Goal: Task Accomplishment & Management: Use online tool/utility

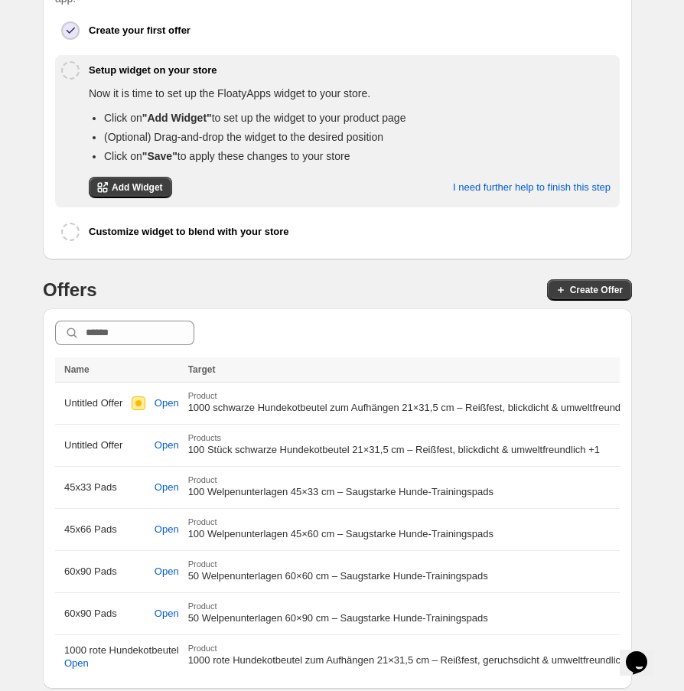
drag, startPoint x: 536, startPoint y: 529, endPoint x: 614, endPoint y: 428, distance: 127.0
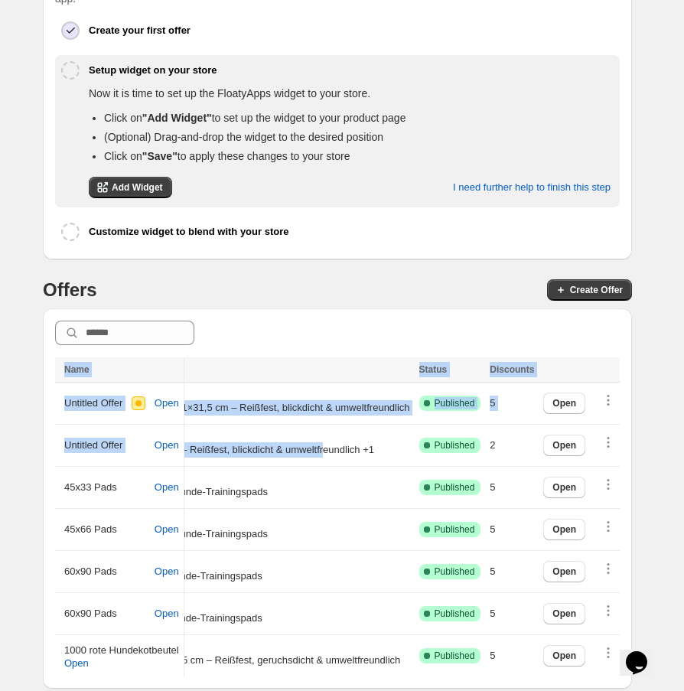
drag, startPoint x: 663, startPoint y: 441, endPoint x: 692, endPoint y: 450, distance: 30.3
click at [684, 422] on html "Skip to content Customize Save Close All discounts can be combined with: Produc…" at bounding box center [342, 76] width 684 height 691
click at [563, 443] on span "Open" at bounding box center [564, 445] width 24 height 12
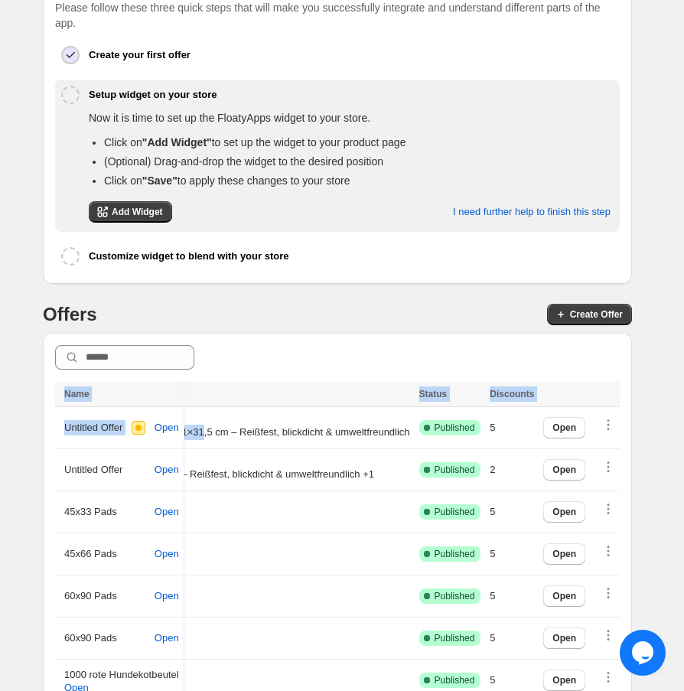
scroll to position [0, 61]
drag, startPoint x: 437, startPoint y: 432, endPoint x: 692, endPoint y: 417, distance: 256.0
click at [684, 417] on html "Skip to content Customize Save Close All discounts can be combined with: Produc…" at bounding box center [342, 100] width 684 height 691
click at [569, 470] on span "Open" at bounding box center [564, 470] width 24 height 12
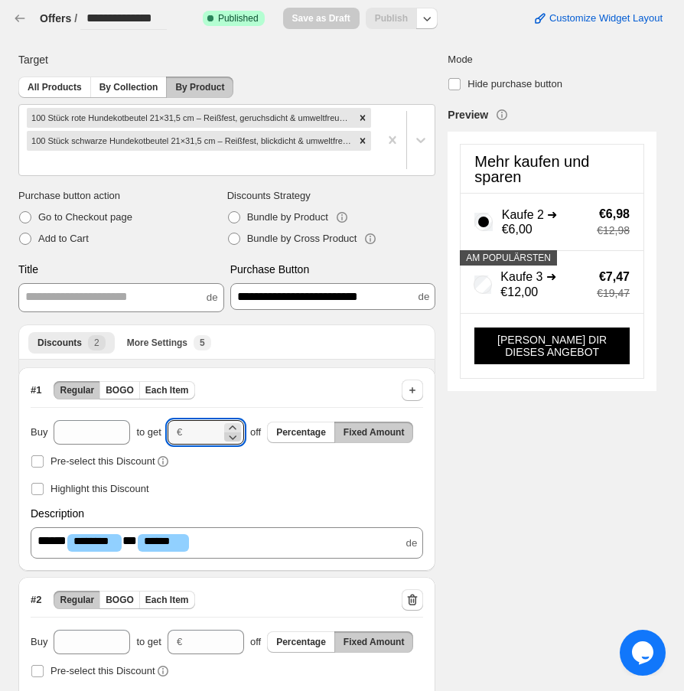
click at [233, 436] on icon at bounding box center [232, 436] width 15 height 15
type input "*"
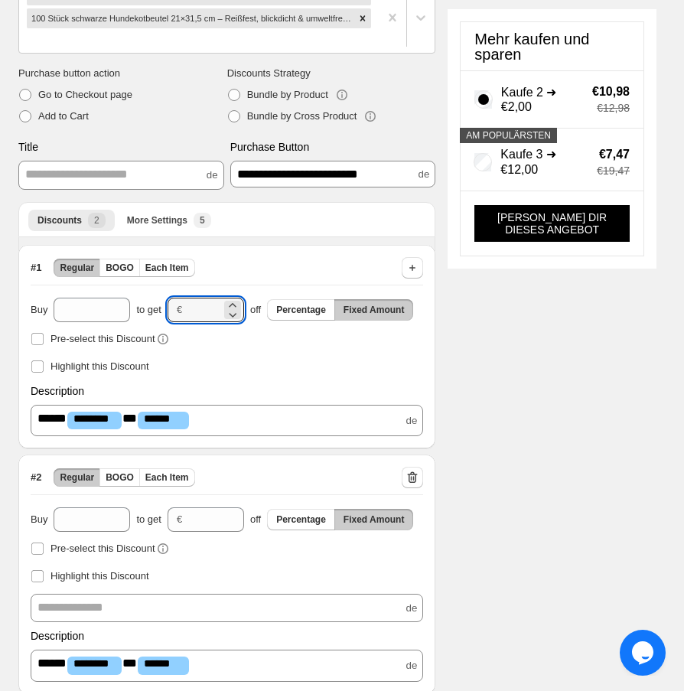
scroll to position [171, 0]
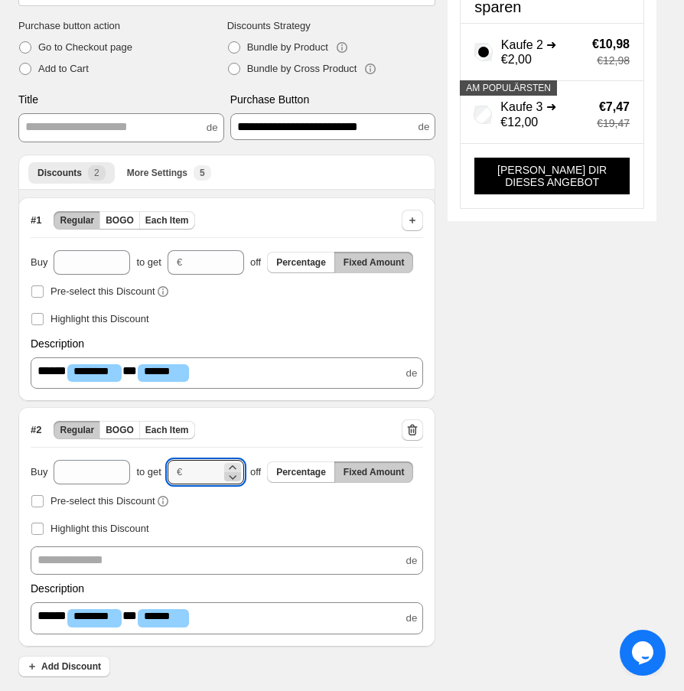
click at [236, 475] on icon at bounding box center [233, 477] width 8 height 5
click at [235, 475] on icon at bounding box center [233, 477] width 8 height 5
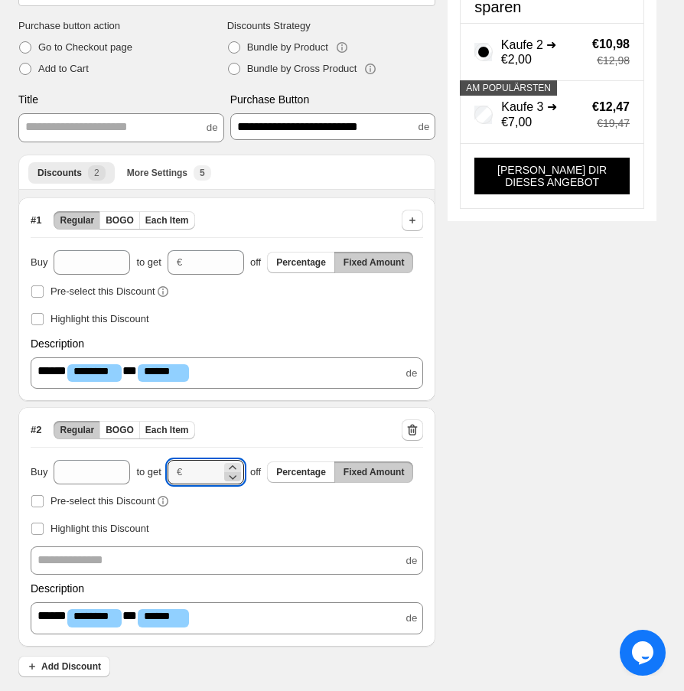
click at [235, 475] on icon at bounding box center [233, 477] width 8 height 5
click at [499, 493] on div "**********" at bounding box center [331, 277] width 650 height 815
click at [235, 475] on icon at bounding box center [233, 477] width 8 height 5
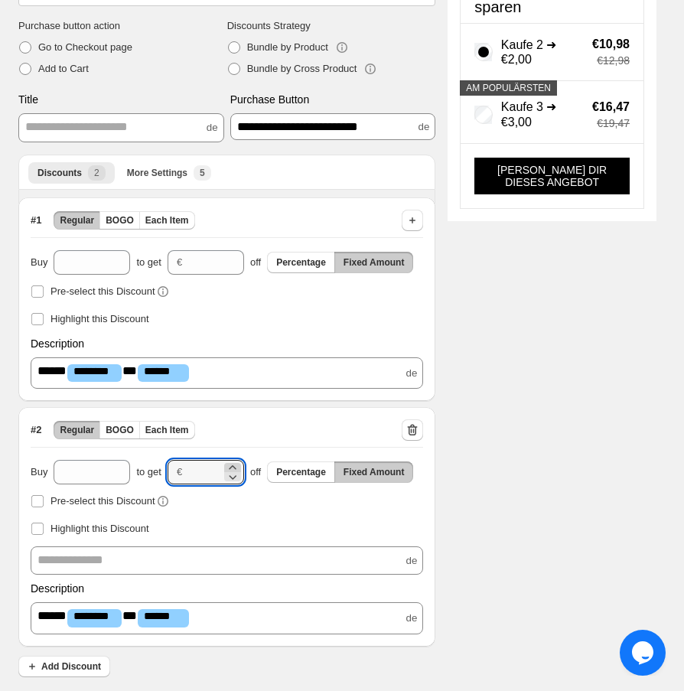
click at [226, 465] on icon at bounding box center [232, 467] width 15 height 15
type input "*"
click at [588, 403] on div "**********" at bounding box center [331, 277] width 650 height 815
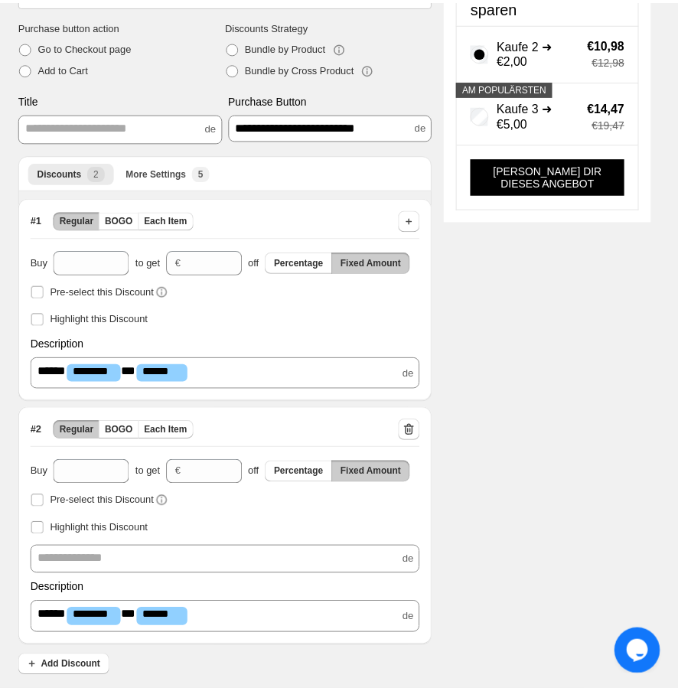
scroll to position [0, 0]
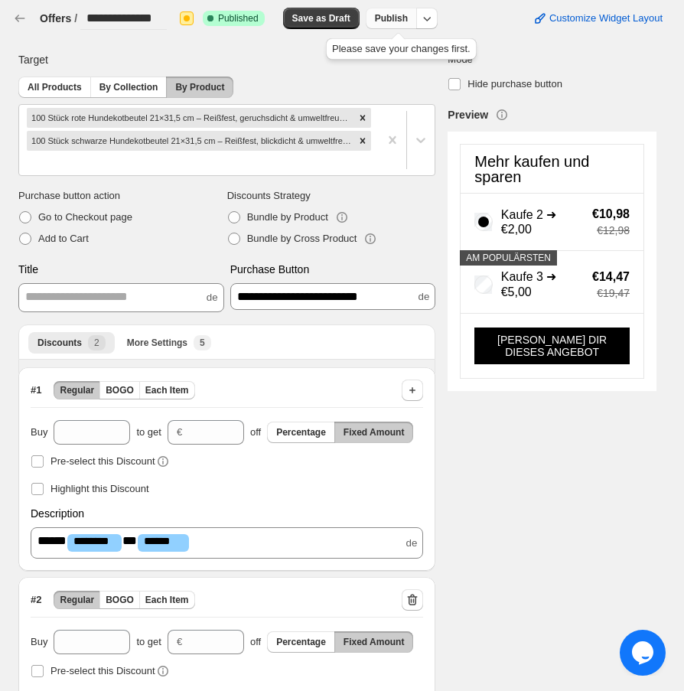
click at [402, 17] on span "Publish" at bounding box center [391, 18] width 33 height 12
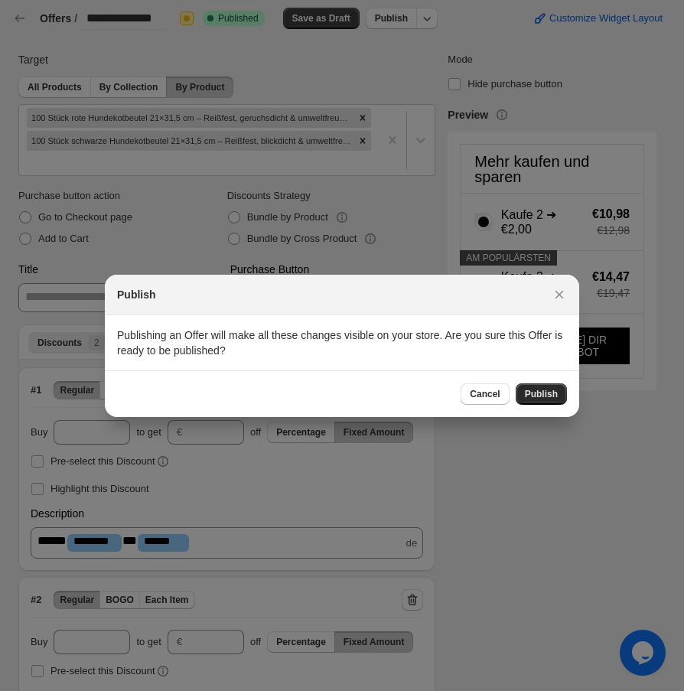
click at [552, 395] on span "Publish" at bounding box center [541, 394] width 33 height 12
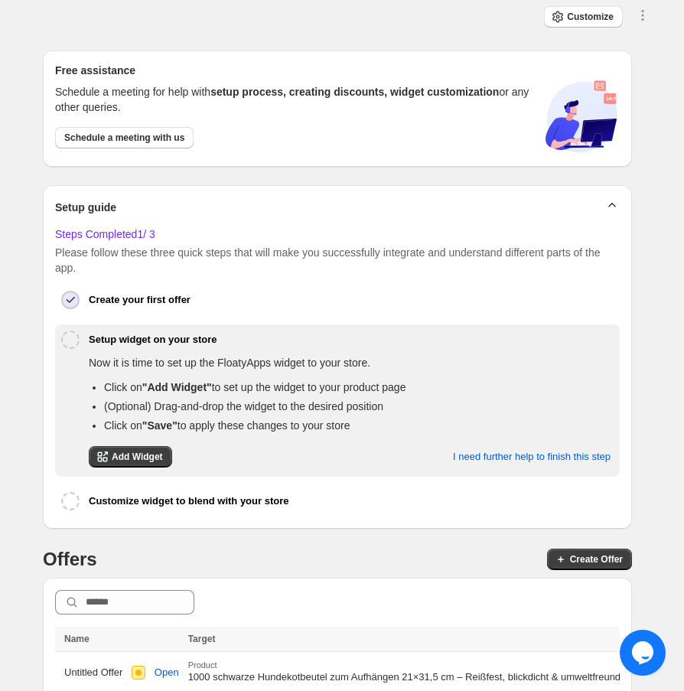
scroll to position [269, 0]
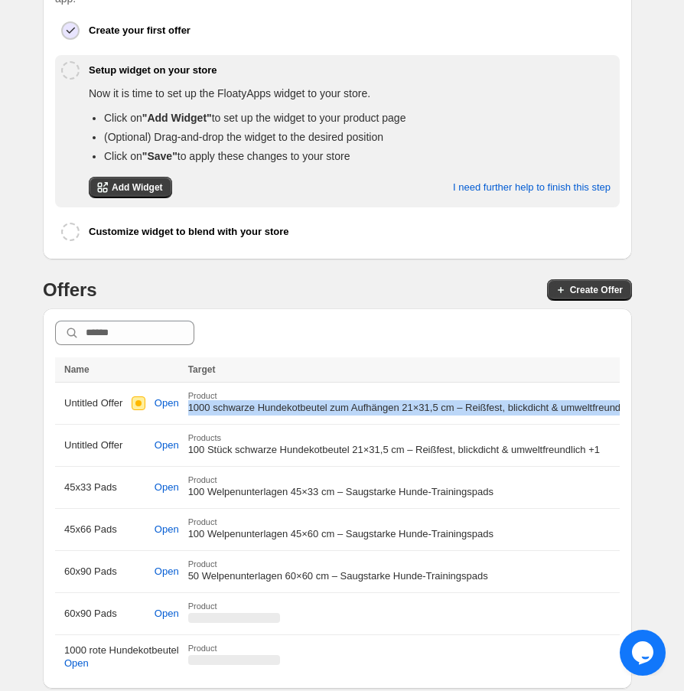
drag, startPoint x: 512, startPoint y: 392, endPoint x: 692, endPoint y: 389, distance: 180.6
click at [684, 389] on html "Skip to content Customize Save Close All discounts can be combined with: Produc…" at bounding box center [342, 76] width 684 height 691
click at [502, 402] on span "1000 schwarze Hundekotbeutel zum Aufhängen 21×31,5 cm – Reißfest, blickdicht & …" at bounding box center [412, 407] width 448 height 11
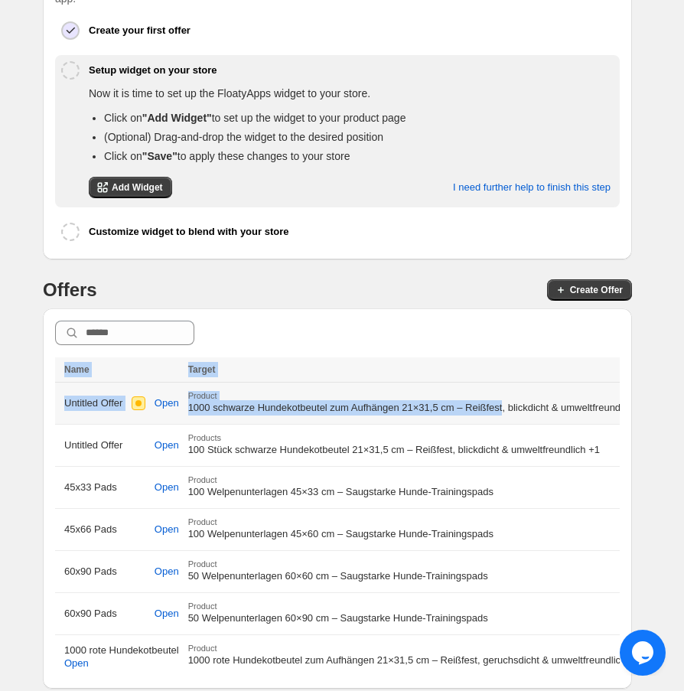
scroll to position [0, 61]
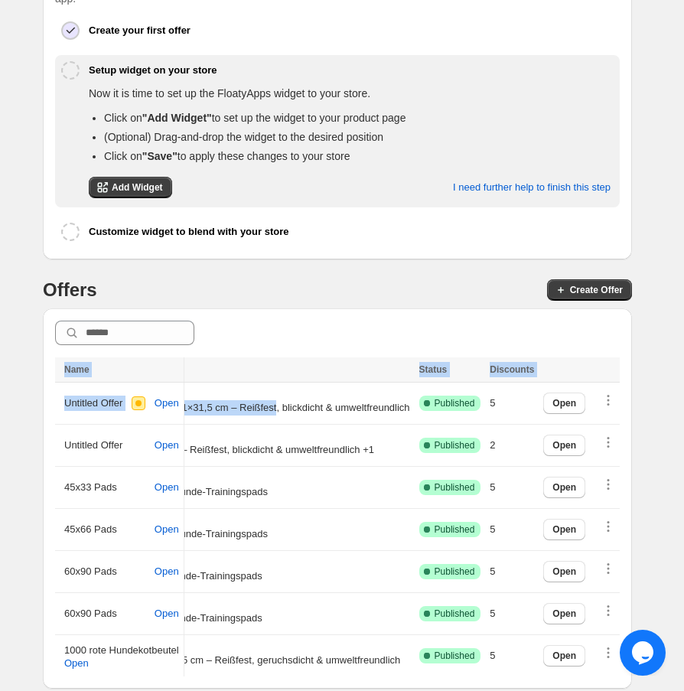
drag, startPoint x: 504, startPoint y: 407, endPoint x: 692, endPoint y: 400, distance: 188.3
click at [684, 400] on html "Skip to content Customize Save Close All discounts can be combined with: Produc…" at bounding box center [342, 76] width 684 height 691
click at [563, 398] on span "Open" at bounding box center [564, 403] width 24 height 12
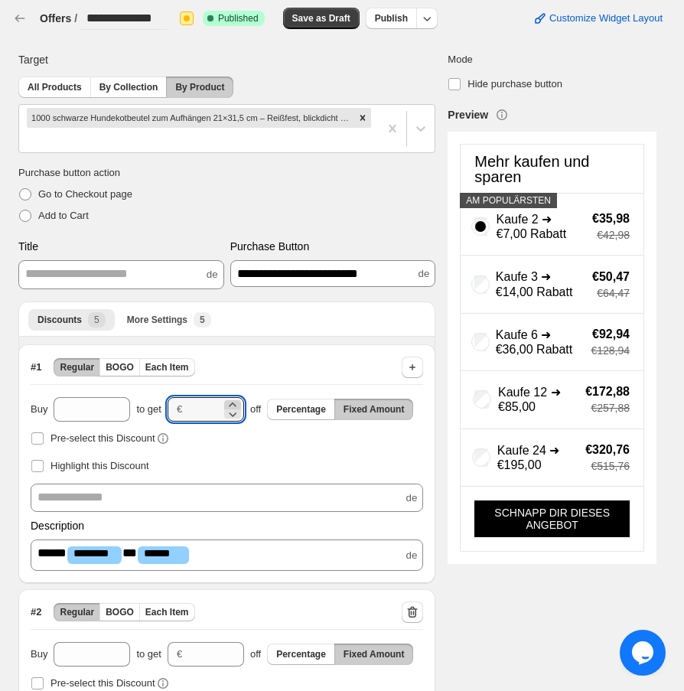
click at [233, 402] on icon at bounding box center [232, 404] width 15 height 15
type input "*"
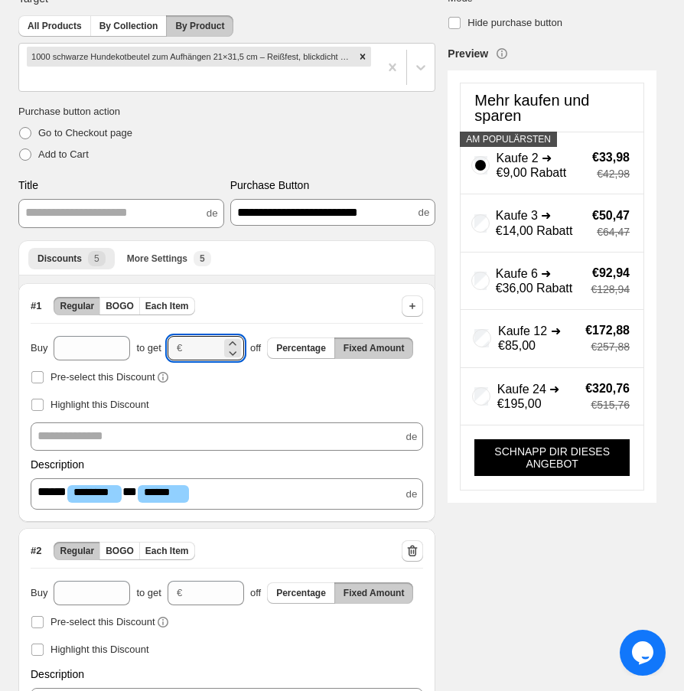
scroll to position [122, 0]
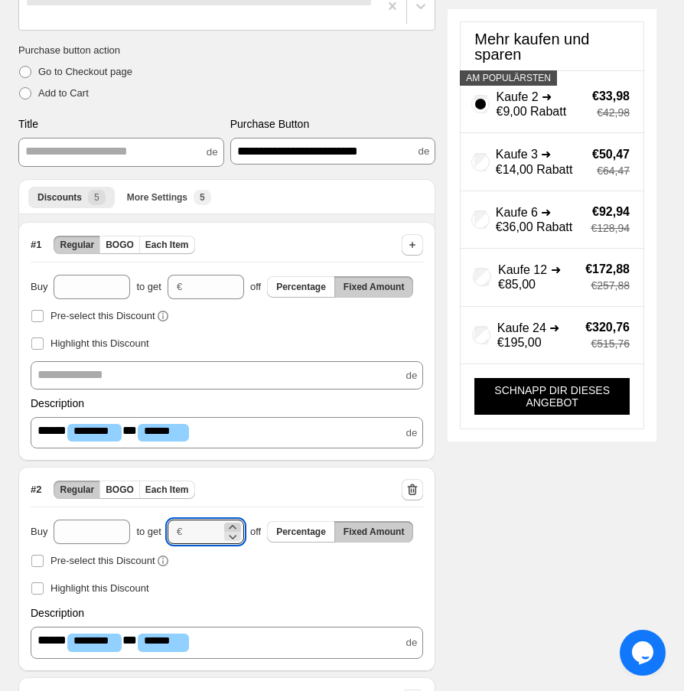
click at [230, 525] on icon at bounding box center [232, 526] width 15 height 15
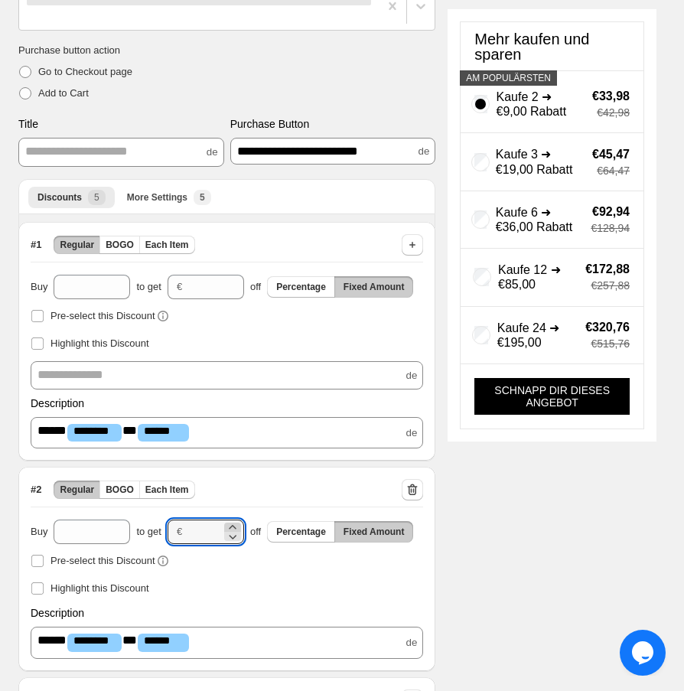
click at [230, 525] on icon at bounding box center [232, 526] width 15 height 15
click at [235, 539] on icon at bounding box center [232, 536] width 15 height 15
type input "**"
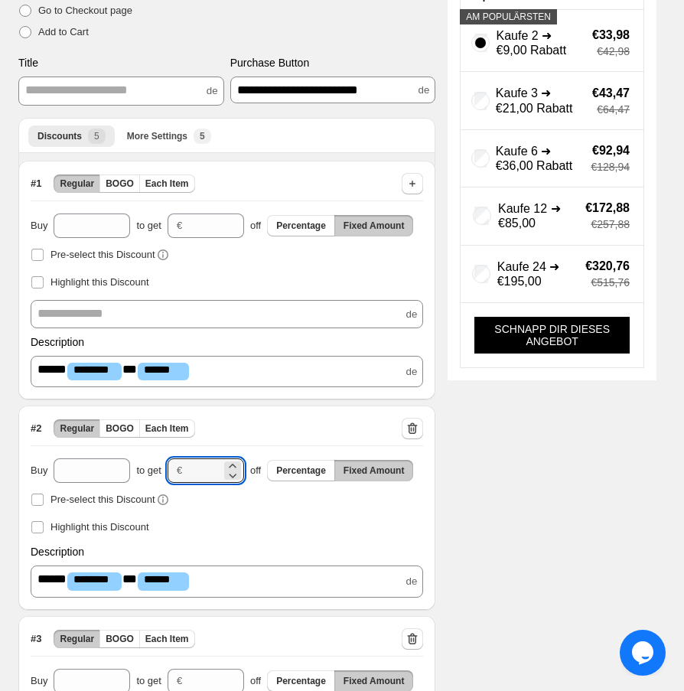
scroll to position [245, 0]
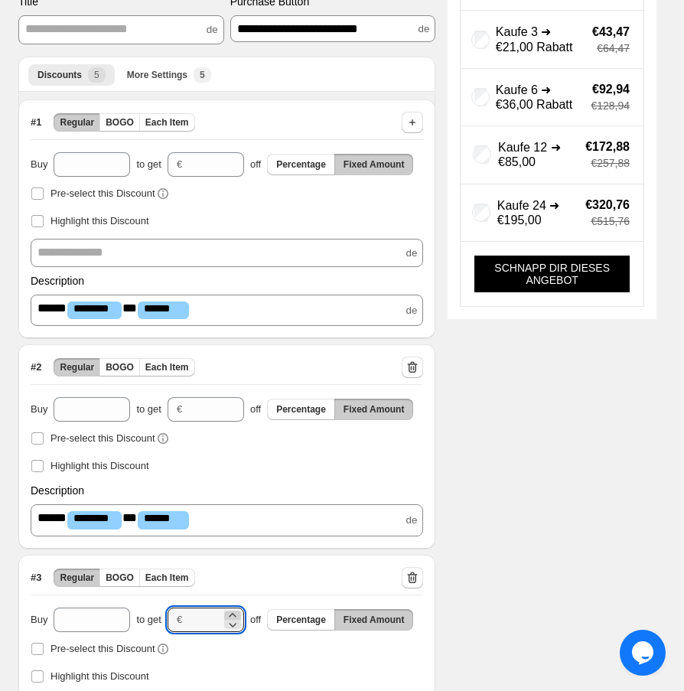
click at [233, 616] on icon at bounding box center [232, 614] width 15 height 15
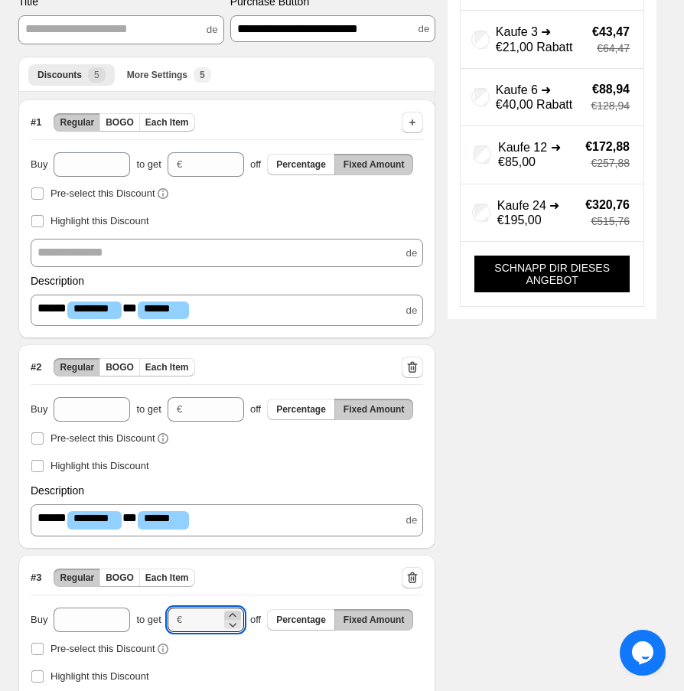
click at [233, 616] on icon at bounding box center [232, 614] width 15 height 15
click at [236, 625] on icon at bounding box center [232, 624] width 15 height 15
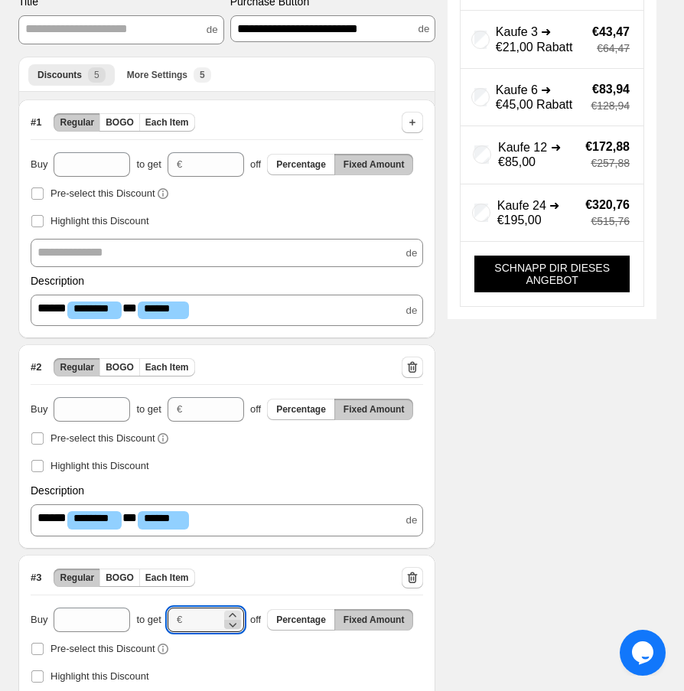
type input "**"
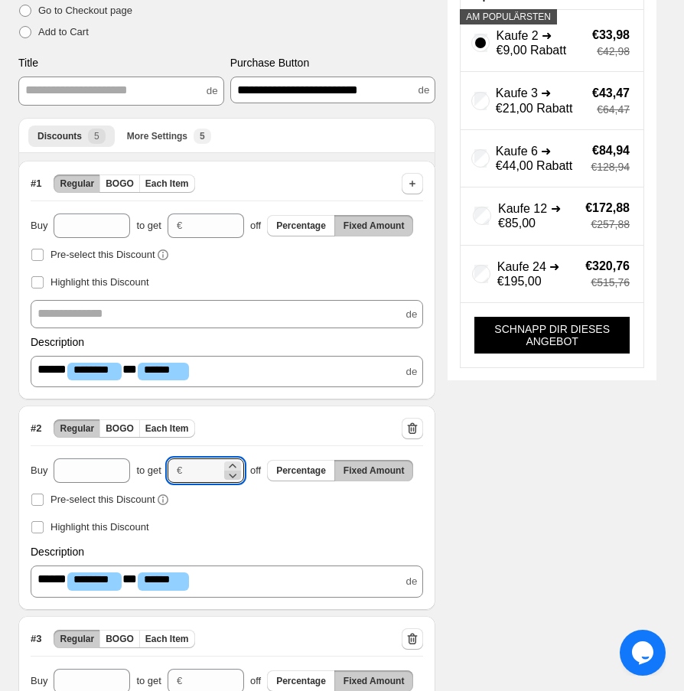
click at [236, 477] on icon at bounding box center [232, 474] width 15 height 15
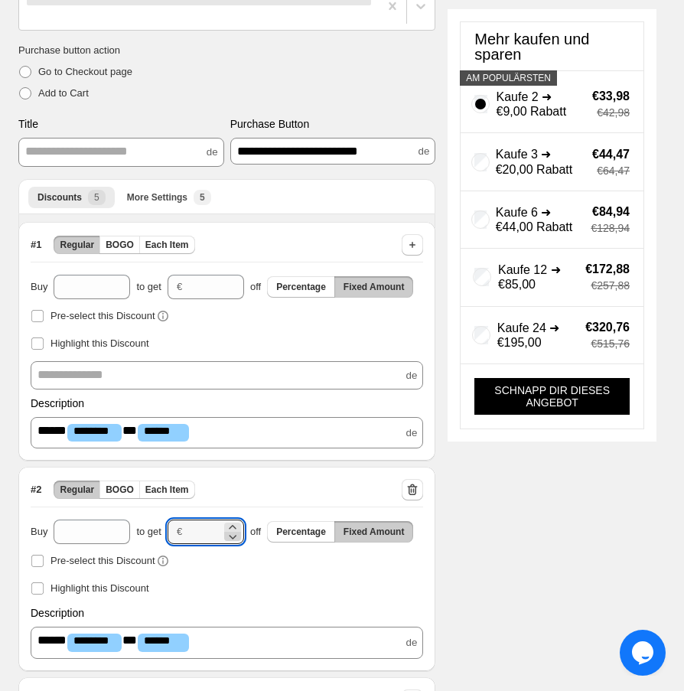
click at [237, 529] on icon at bounding box center [232, 536] width 15 height 15
click at [235, 541] on icon at bounding box center [232, 536] width 15 height 15
click at [235, 540] on icon at bounding box center [232, 536] width 15 height 15
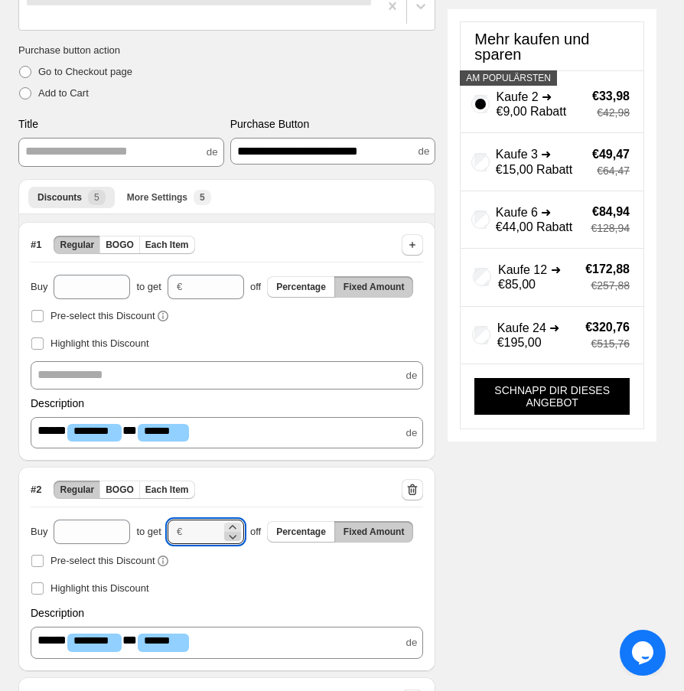
click at [235, 540] on icon at bounding box center [232, 536] width 15 height 15
click at [230, 526] on icon at bounding box center [232, 526] width 15 height 15
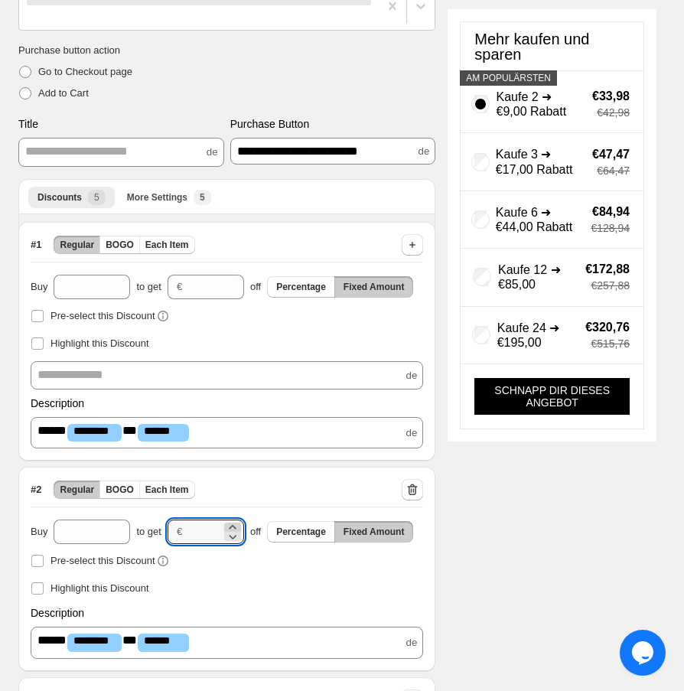
click at [230, 526] on icon at bounding box center [232, 526] width 15 height 15
click at [232, 541] on icon at bounding box center [232, 536] width 15 height 15
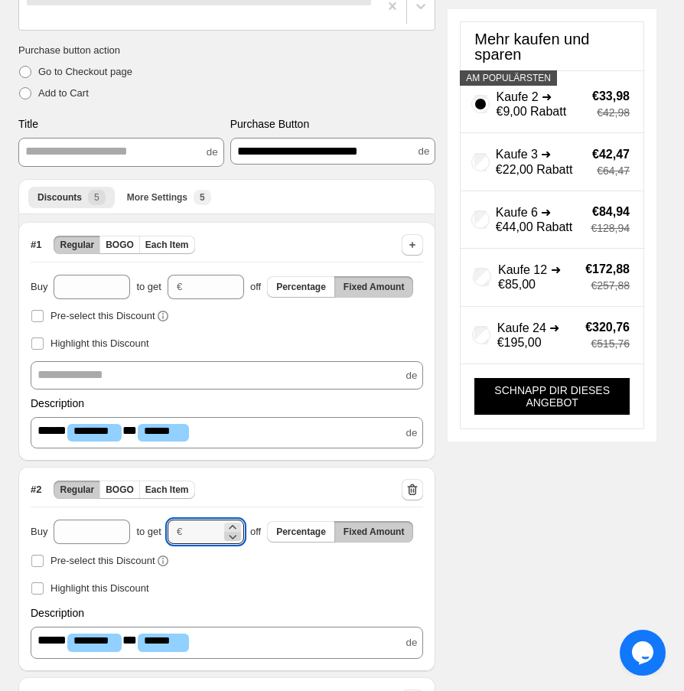
type input "**"
click at [233, 292] on icon at bounding box center [233, 292] width 8 height 5
type input "*"
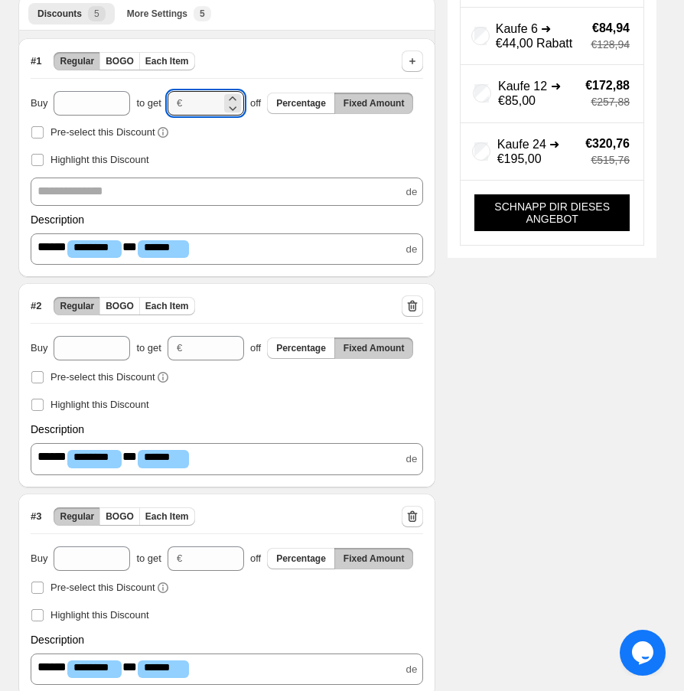
scroll to position [245, 0]
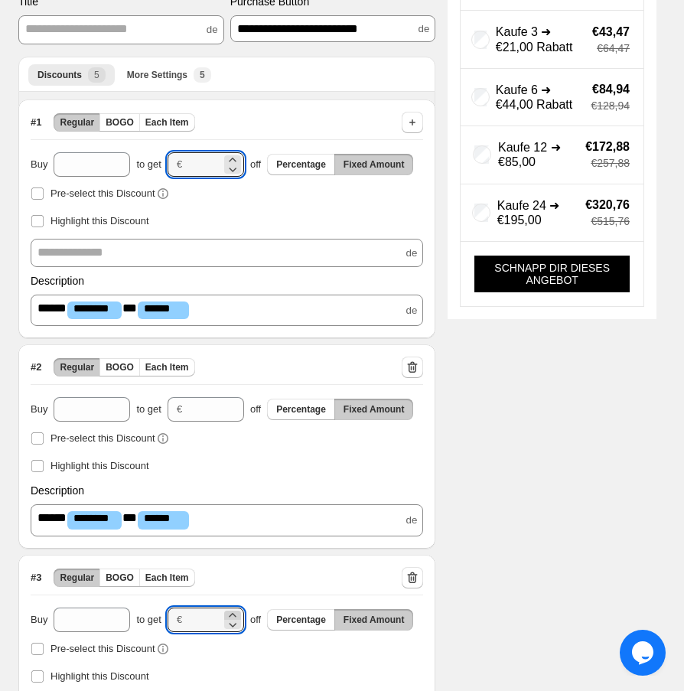
click at [235, 616] on icon at bounding box center [232, 615] width 7 height 4
click at [235, 615] on icon at bounding box center [232, 615] width 7 height 4
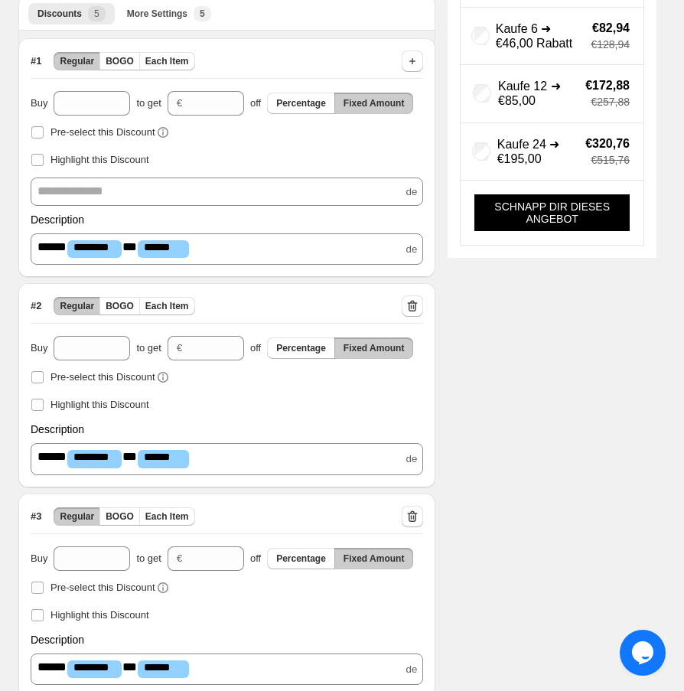
scroll to position [367, 0]
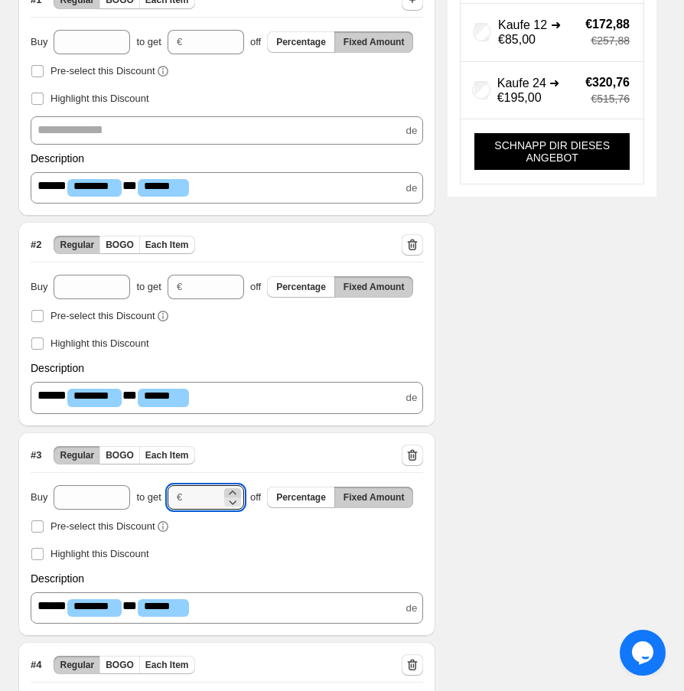
click at [233, 490] on icon at bounding box center [232, 492] width 15 height 15
click at [236, 493] on icon at bounding box center [232, 492] width 15 height 15
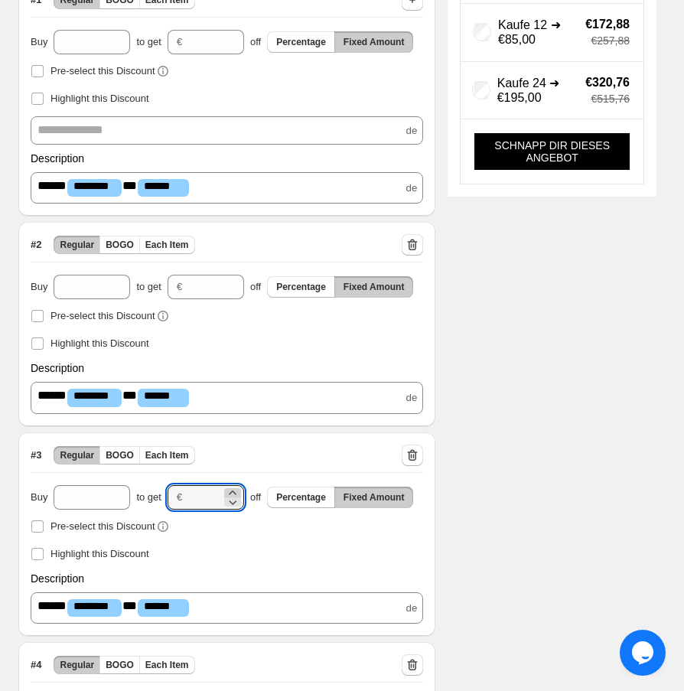
click at [236, 493] on icon at bounding box center [232, 492] width 15 height 15
click at [233, 505] on icon at bounding box center [233, 502] width 8 height 5
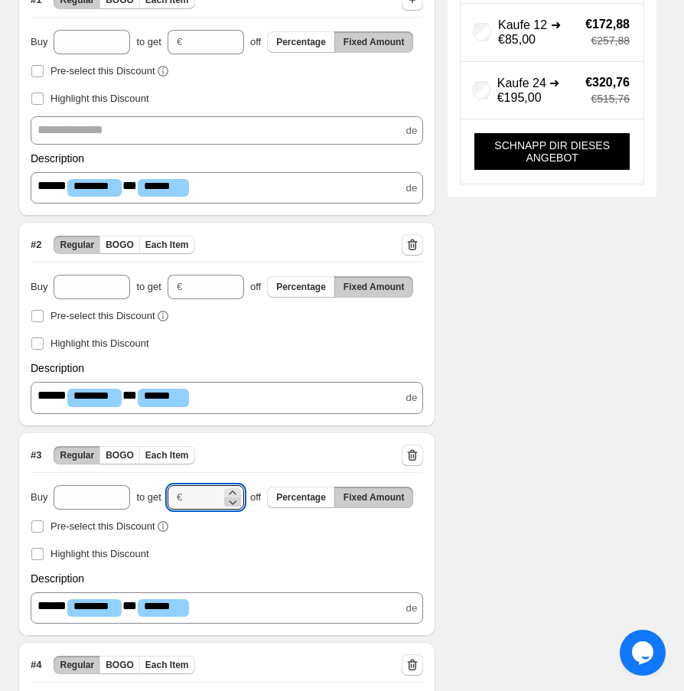
click at [233, 505] on icon at bounding box center [233, 502] width 8 height 5
type input "**"
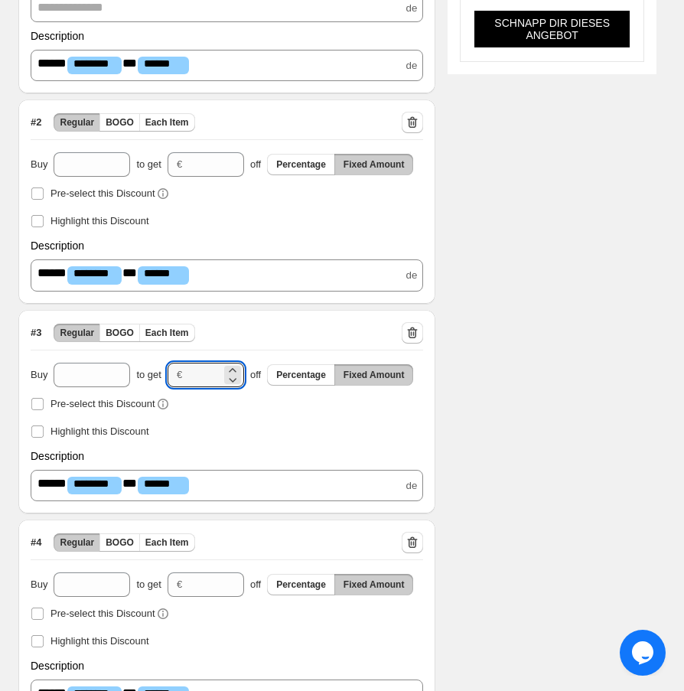
scroll to position [551, 0]
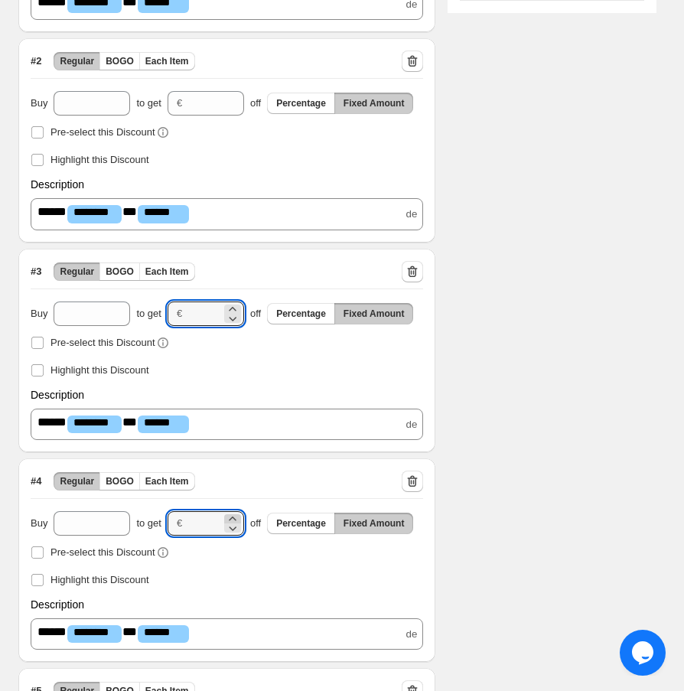
click at [230, 520] on icon at bounding box center [232, 518] width 15 height 15
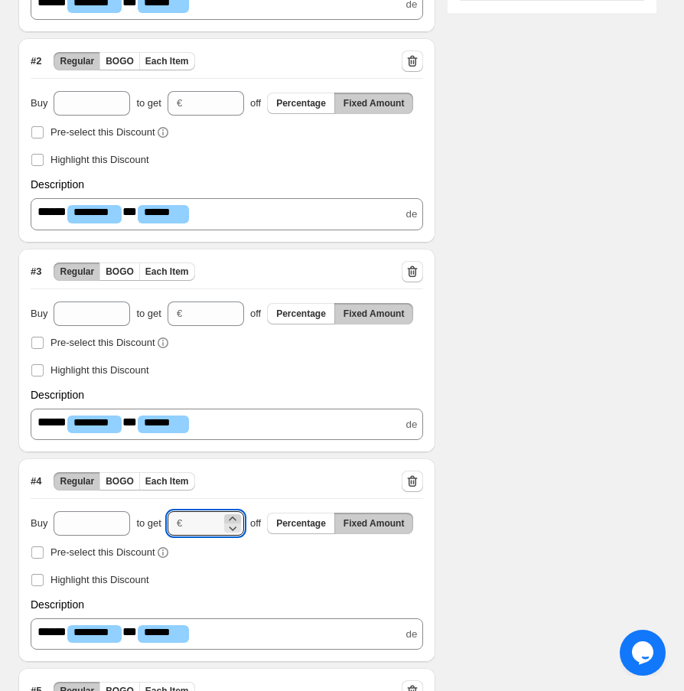
click at [230, 520] on icon at bounding box center [232, 518] width 15 height 15
click at [229, 520] on icon at bounding box center [232, 518] width 15 height 15
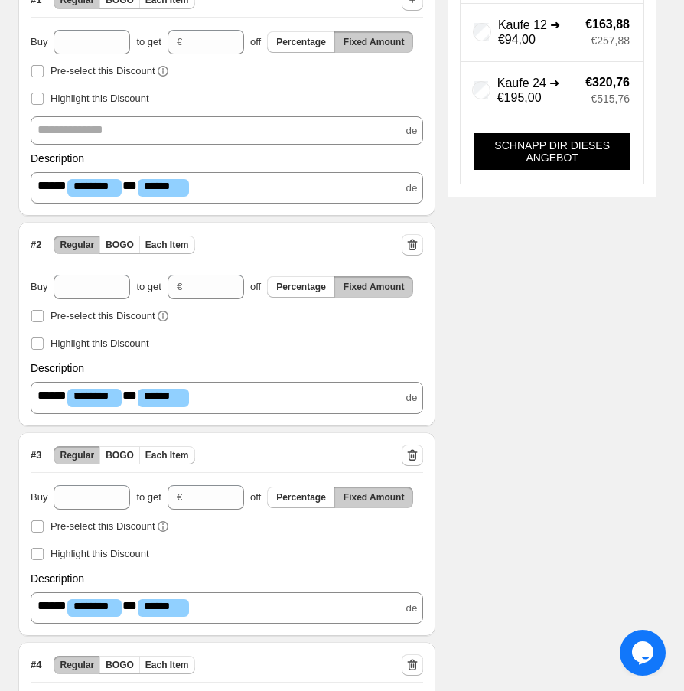
scroll to position [490, 0]
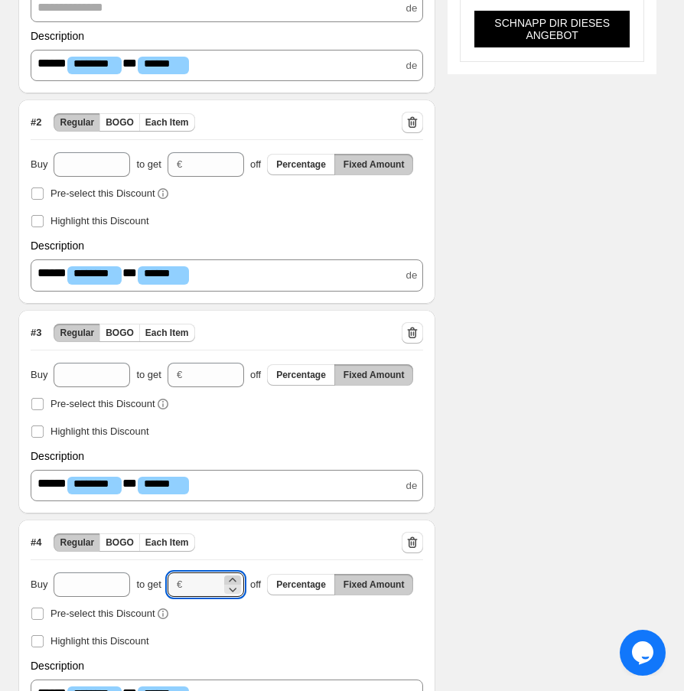
click at [234, 579] on icon at bounding box center [232, 579] width 15 height 15
type input "**"
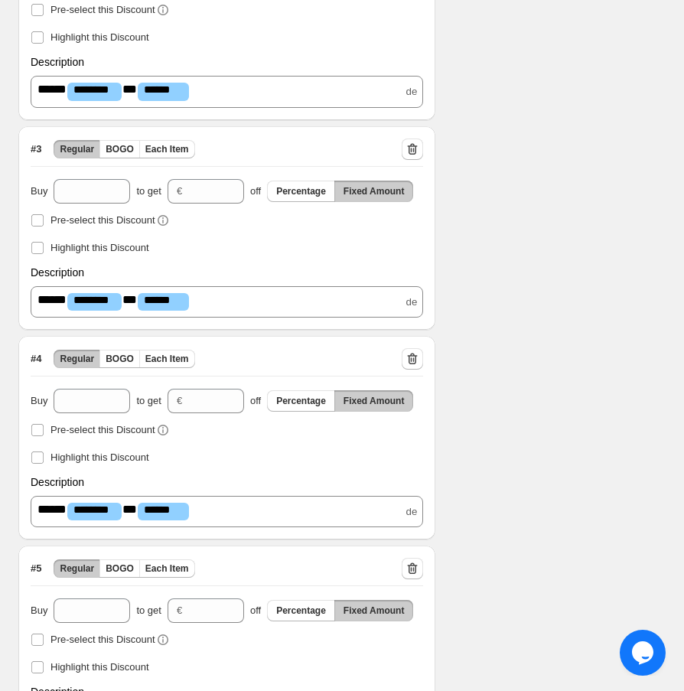
scroll to position [777, 0]
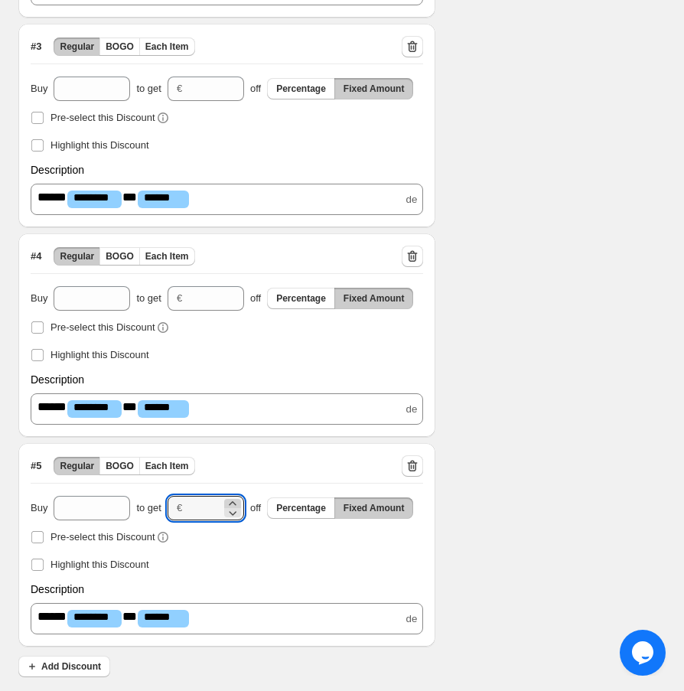
click at [233, 500] on icon at bounding box center [232, 503] width 15 height 15
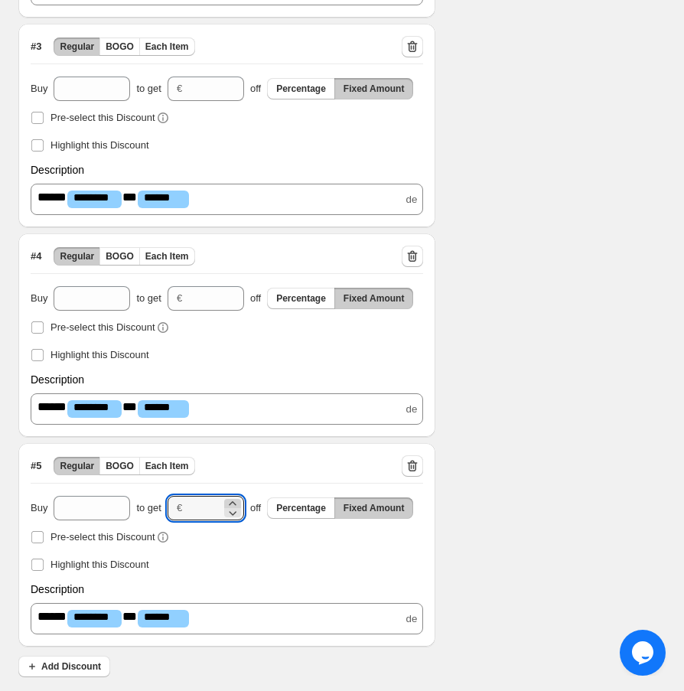
click at [233, 500] on icon at bounding box center [232, 503] width 15 height 15
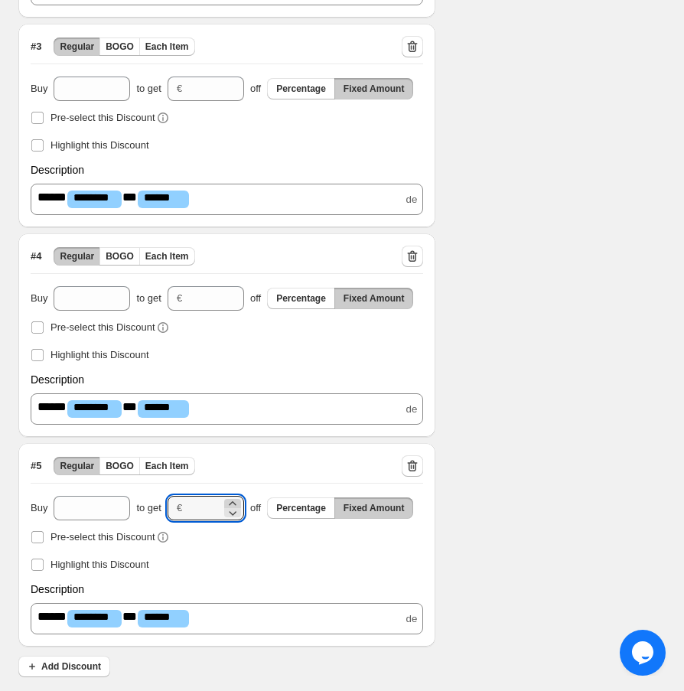
click at [233, 500] on icon at bounding box center [232, 503] width 15 height 15
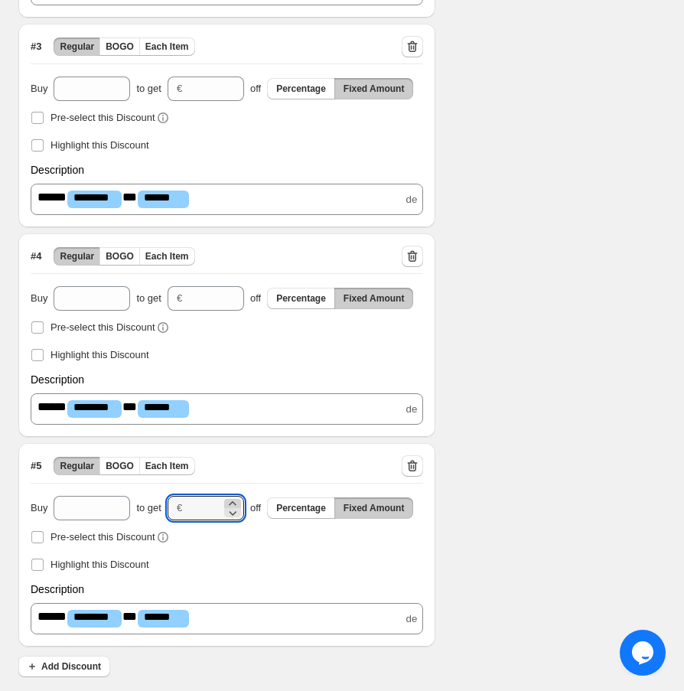
click at [233, 500] on icon at bounding box center [232, 503] width 15 height 15
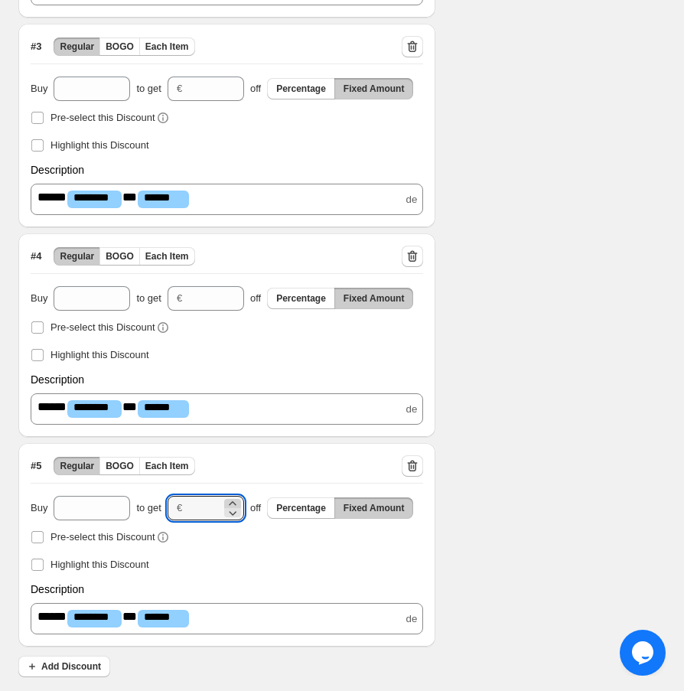
click at [233, 500] on icon at bounding box center [232, 503] width 15 height 15
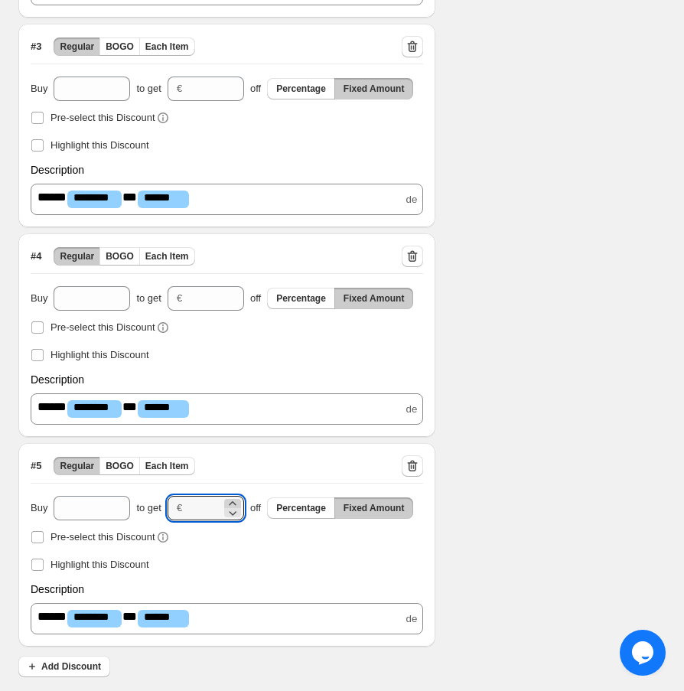
click at [233, 500] on icon at bounding box center [232, 503] width 15 height 15
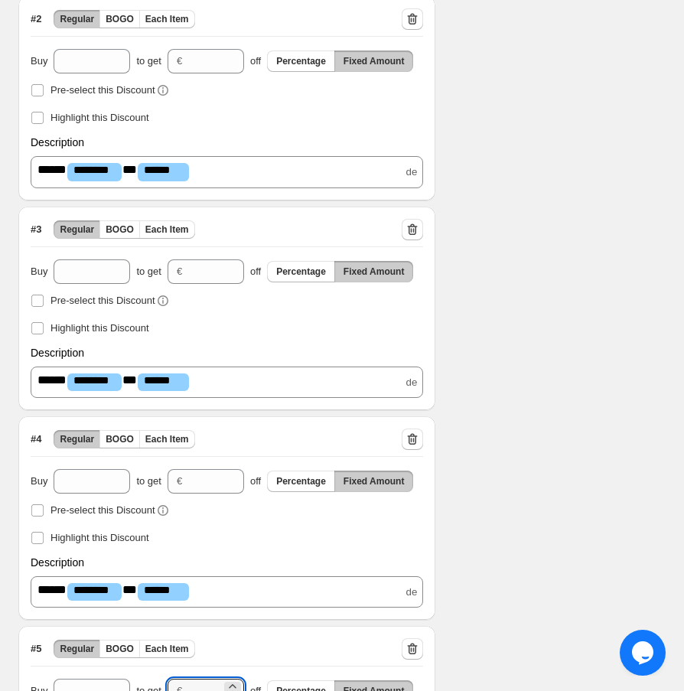
scroll to position [715, 0]
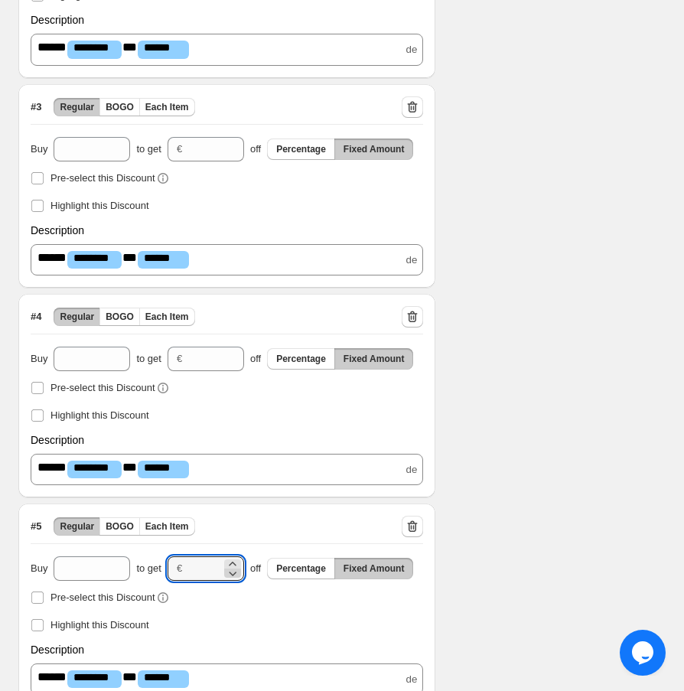
click at [230, 572] on icon at bounding box center [232, 572] width 15 height 15
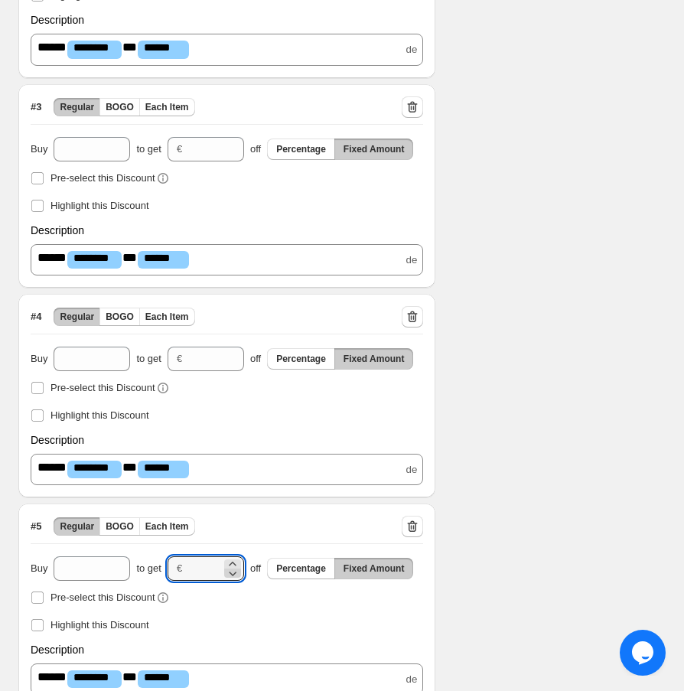
click at [230, 572] on icon at bounding box center [232, 572] width 15 height 15
type input "***"
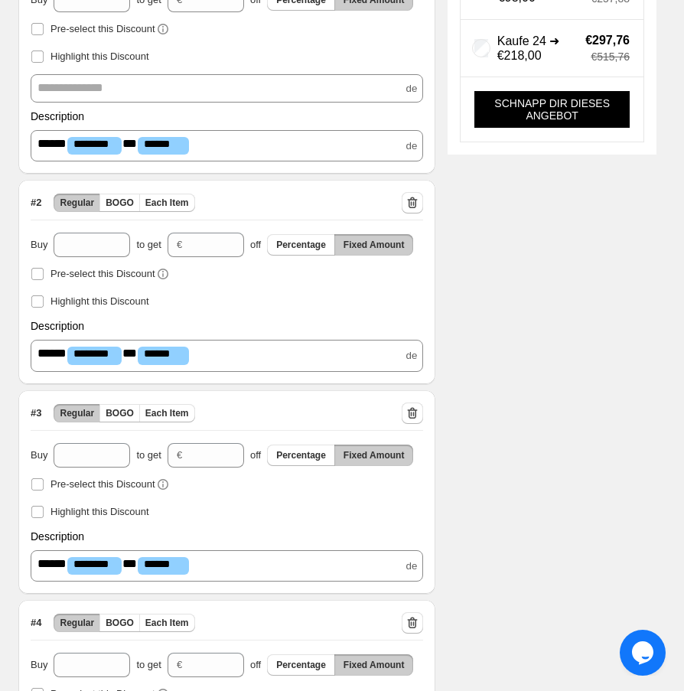
scroll to position [226, 0]
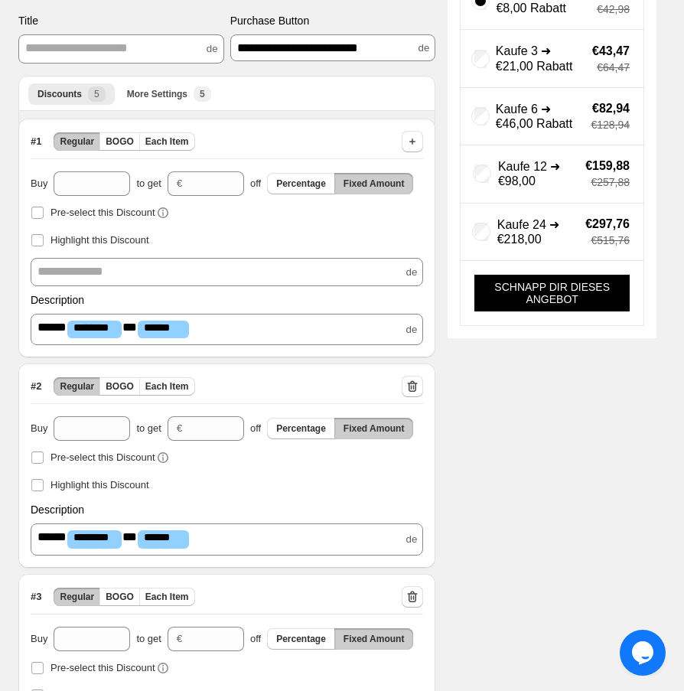
click at [557, 451] on div "**********" at bounding box center [331, 524] width 650 height 1421
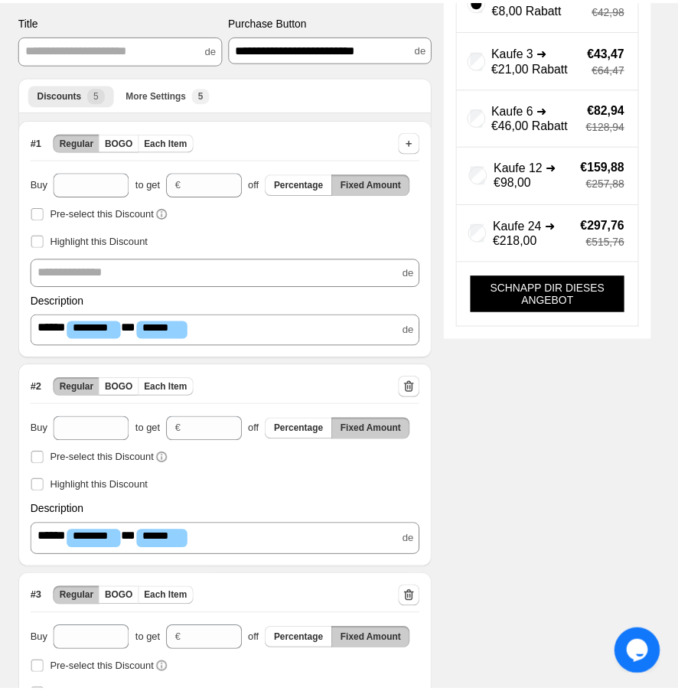
scroll to position [0, 0]
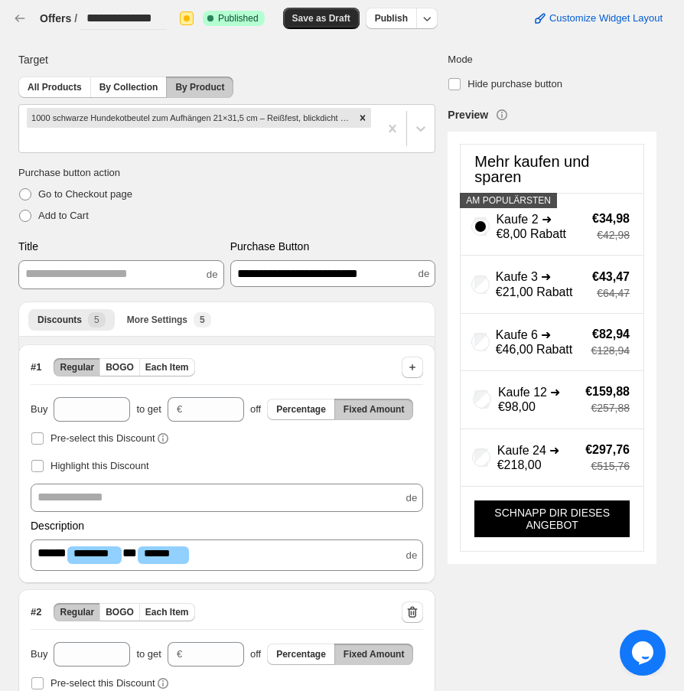
click at [334, 18] on span "Save as Draft" at bounding box center [321, 18] width 58 height 12
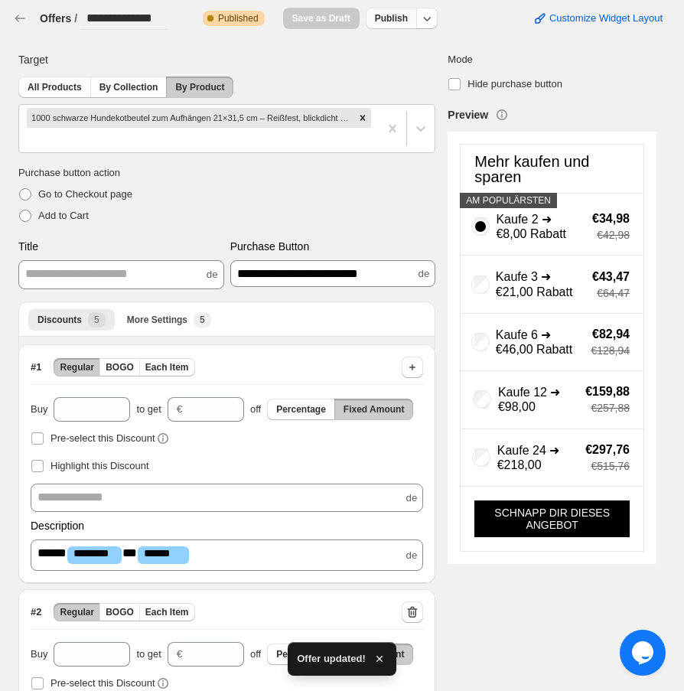
click at [404, 18] on span "Publish" at bounding box center [391, 18] width 33 height 12
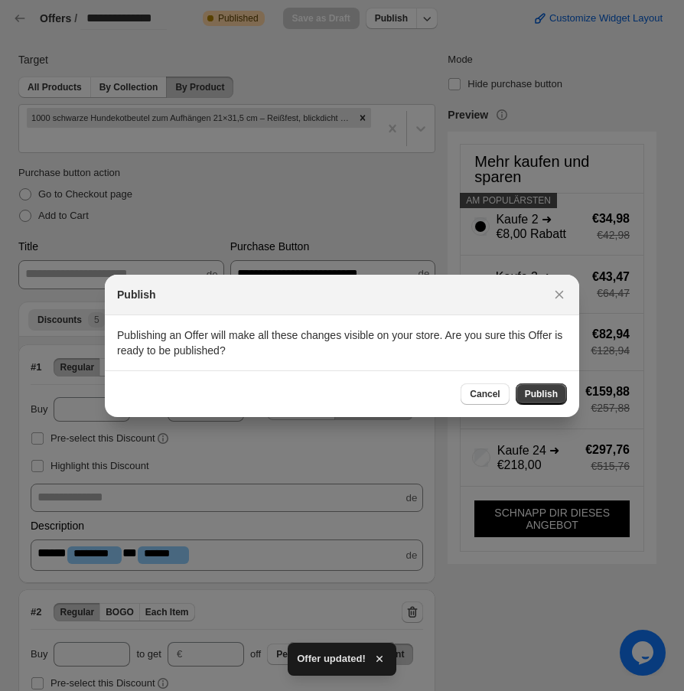
click at [531, 405] on div "Cancel Publish" at bounding box center [342, 393] width 474 height 47
click at [531, 404] on button "Publish" at bounding box center [541, 393] width 51 height 21
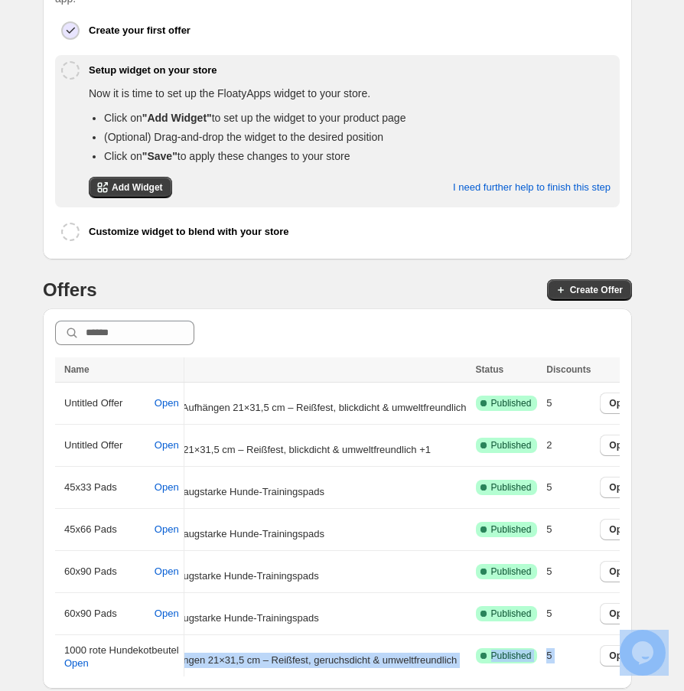
scroll to position [0, 226]
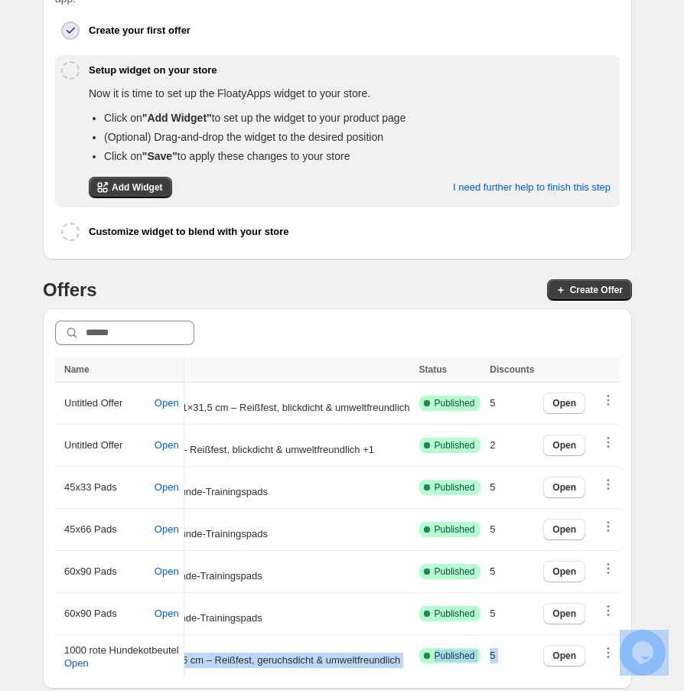
drag, startPoint x: 995, startPoint y: 1276, endPoint x: 663, endPoint y: 653, distance: 706.4
click at [575, 650] on span "Open" at bounding box center [564, 656] width 24 height 12
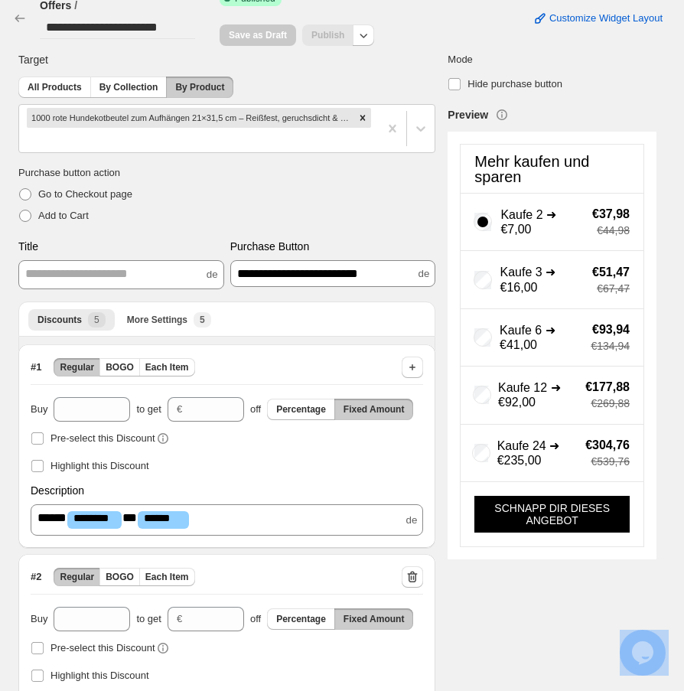
click at [341, 474] on span "Highlight this Discount" at bounding box center [227, 465] width 392 height 21
click at [233, 402] on icon at bounding box center [232, 404] width 15 height 15
type input "*"
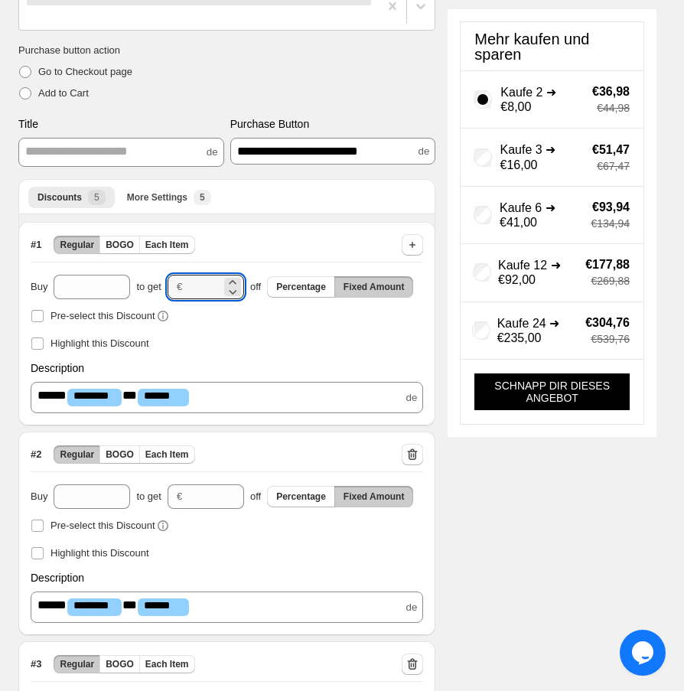
scroll to position [184, 0]
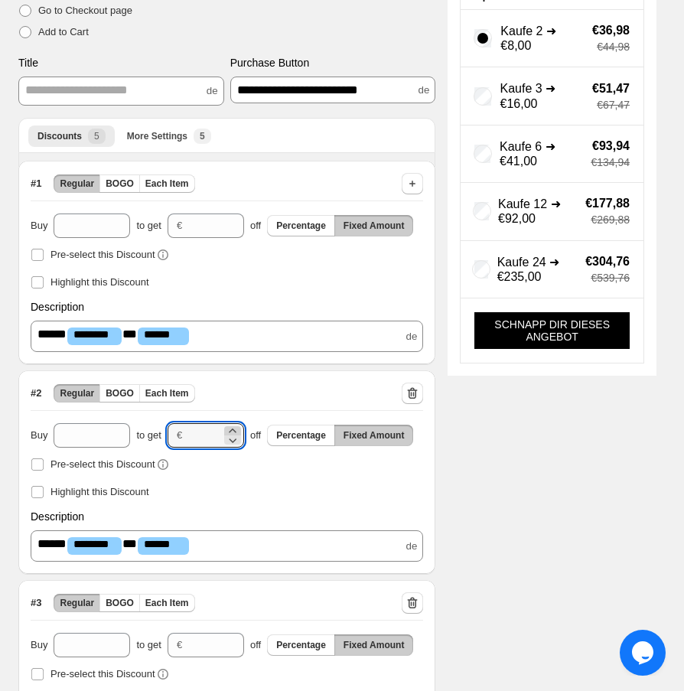
click at [233, 429] on icon at bounding box center [232, 430] width 7 height 4
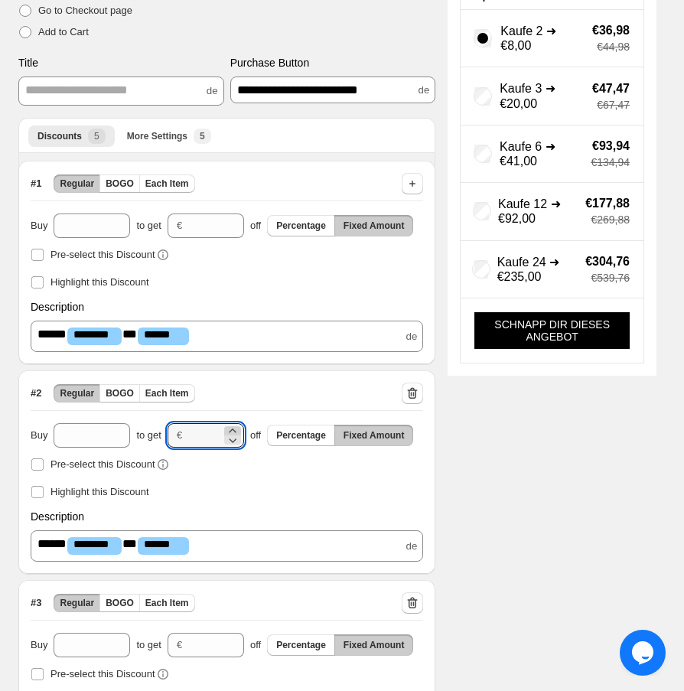
type input "**"
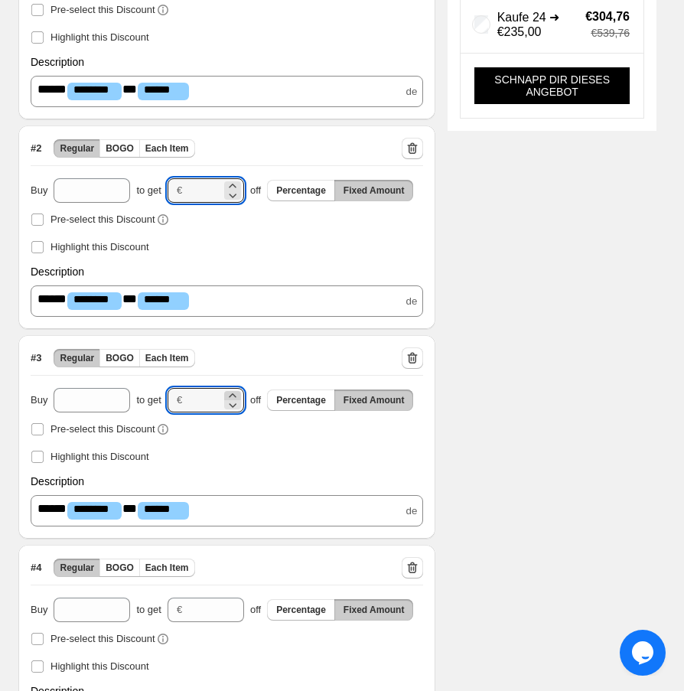
click at [235, 396] on icon at bounding box center [232, 395] width 7 height 4
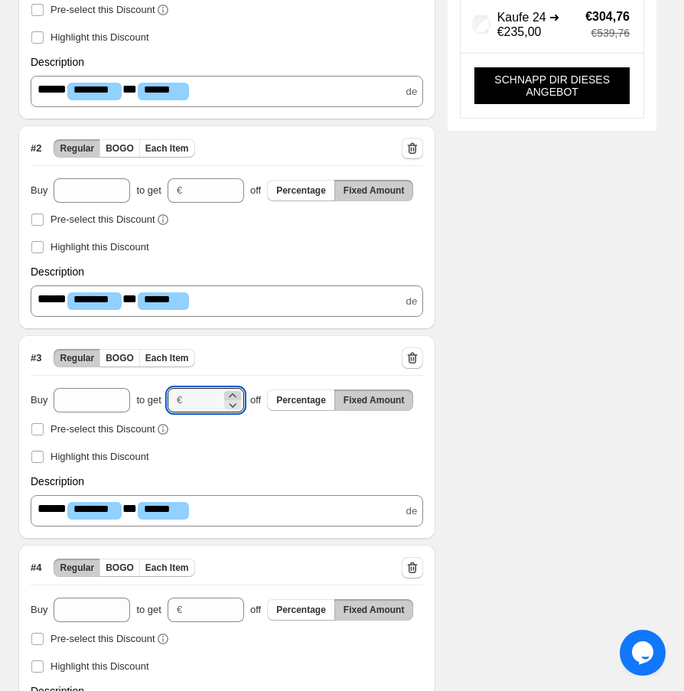
type input "**"
click at [233, 604] on icon at bounding box center [232, 605] width 7 height 4
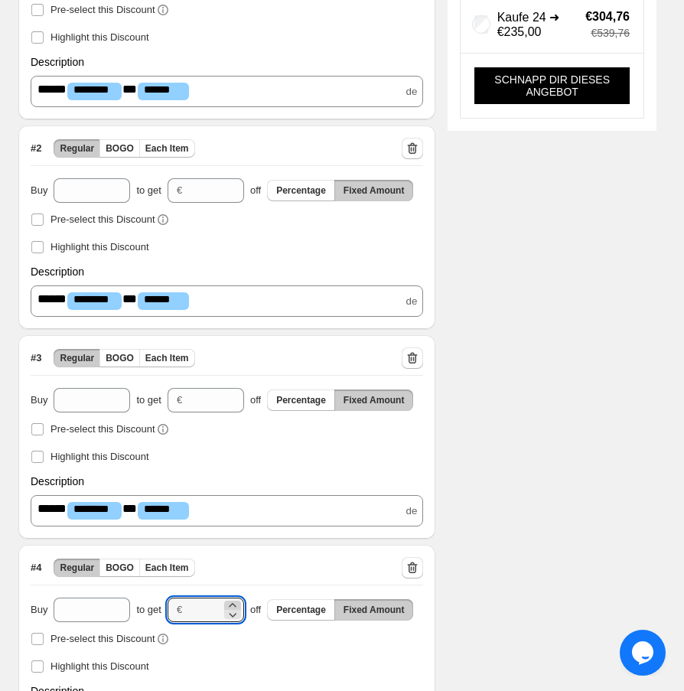
click at [233, 604] on icon at bounding box center [232, 605] width 7 height 4
type input "**"
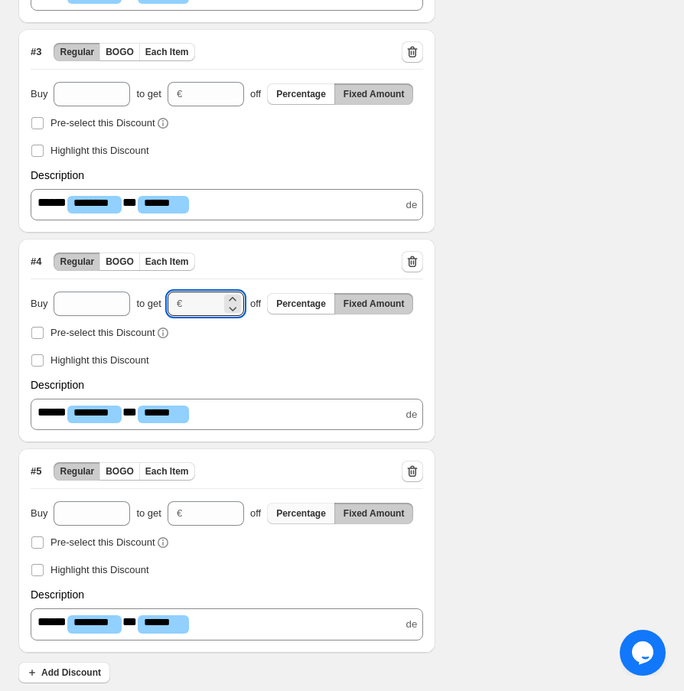
scroll to position [740, 0]
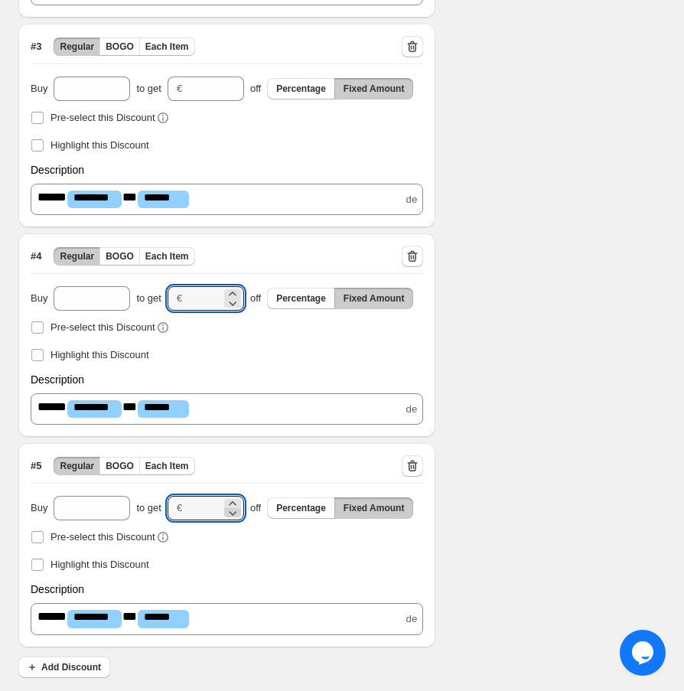
click at [236, 512] on icon at bounding box center [233, 514] width 8 height 5
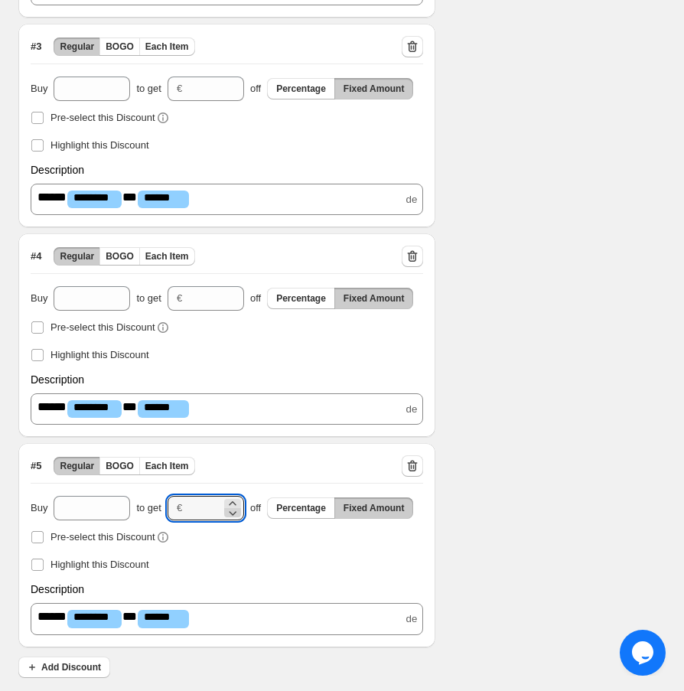
click at [236, 512] on icon at bounding box center [233, 514] width 8 height 5
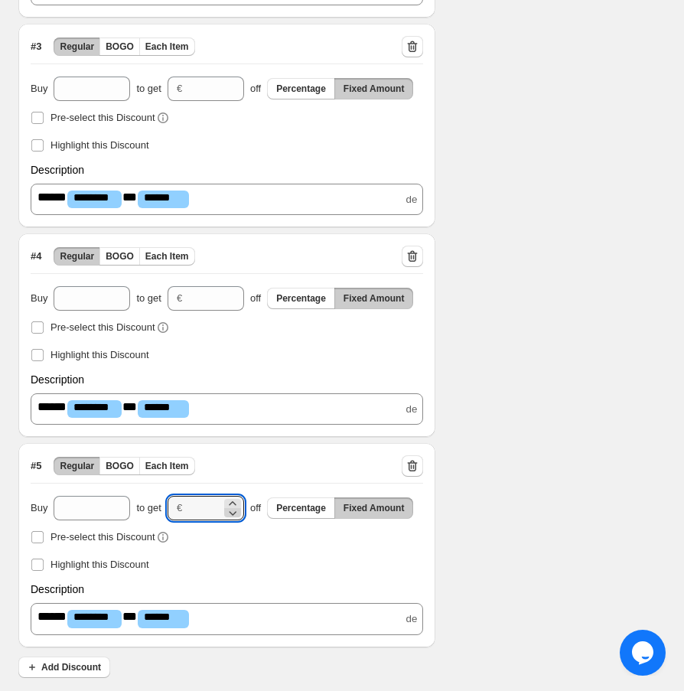
click at [236, 512] on icon at bounding box center [233, 514] width 8 height 5
click at [236, 508] on icon at bounding box center [232, 512] width 15 height 15
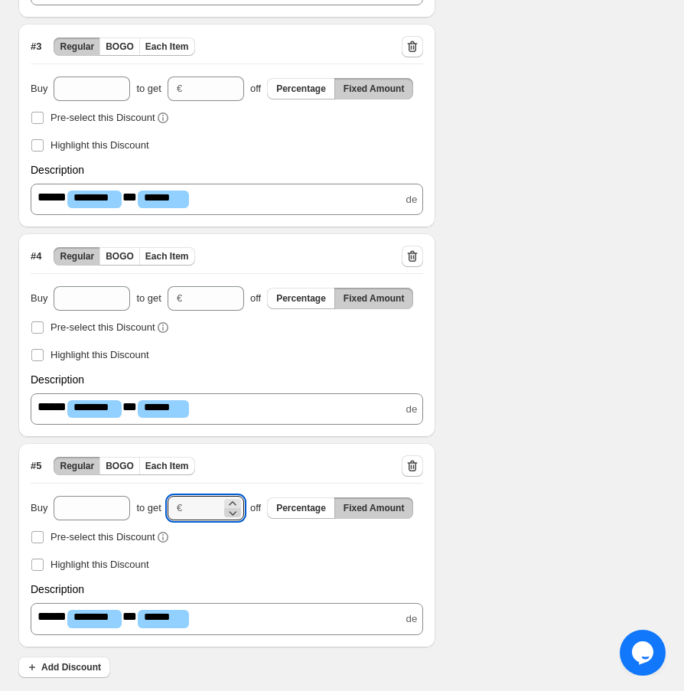
type input "***"
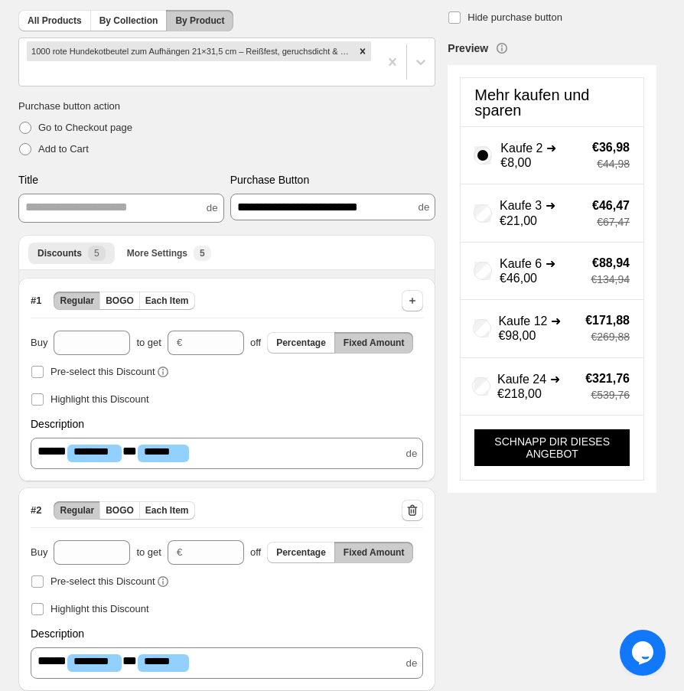
scroll to position [5, 0]
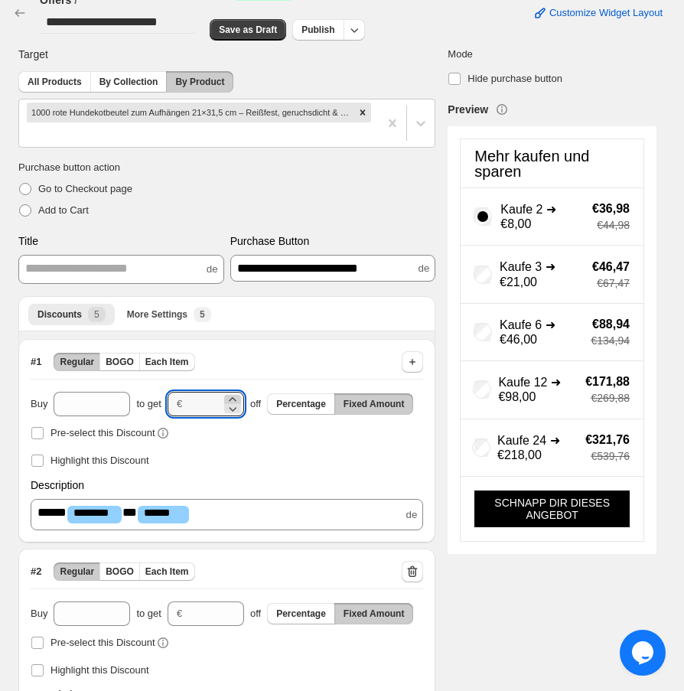
click at [236, 398] on icon at bounding box center [232, 399] width 15 height 15
click at [236, 404] on icon at bounding box center [232, 408] width 15 height 15
type input "*"
click at [233, 617] on icon at bounding box center [232, 618] width 15 height 15
type input "**"
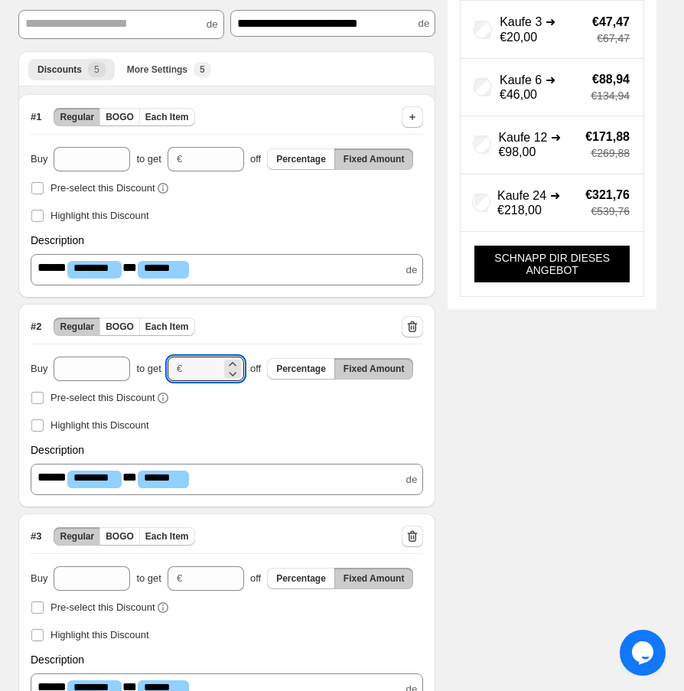
scroll to position [434, 0]
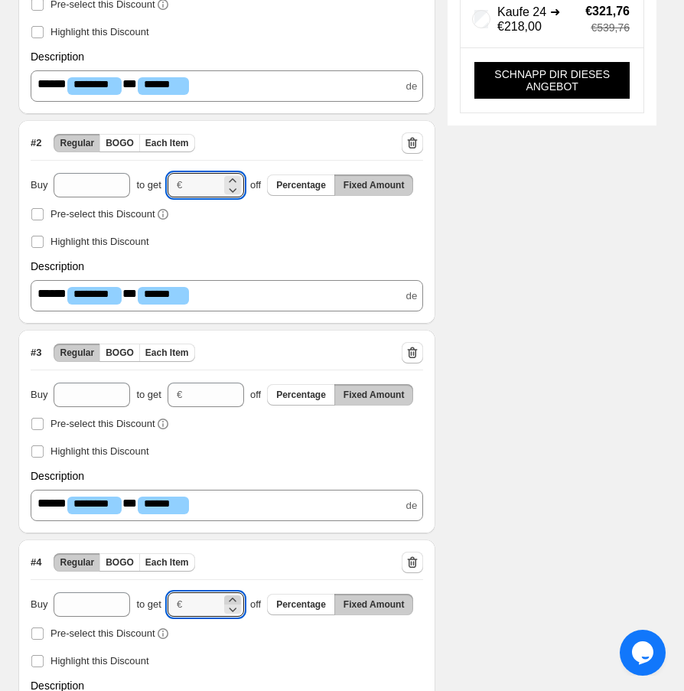
click at [234, 596] on icon at bounding box center [232, 599] width 15 height 15
type input "***"
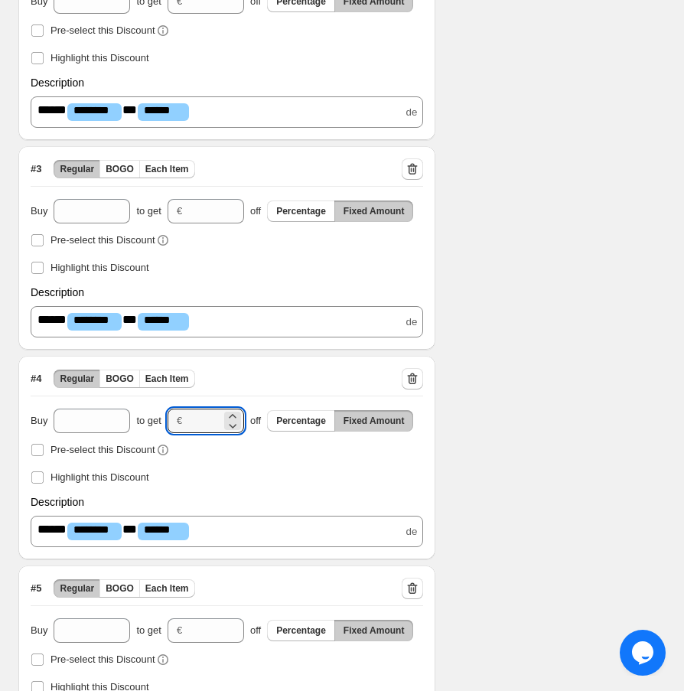
scroll to position [740, 0]
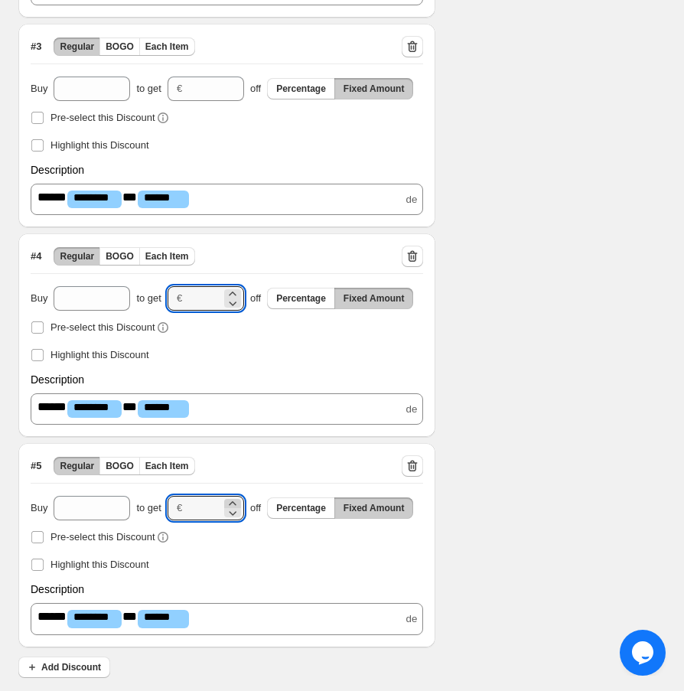
click at [234, 502] on icon at bounding box center [232, 503] width 15 height 15
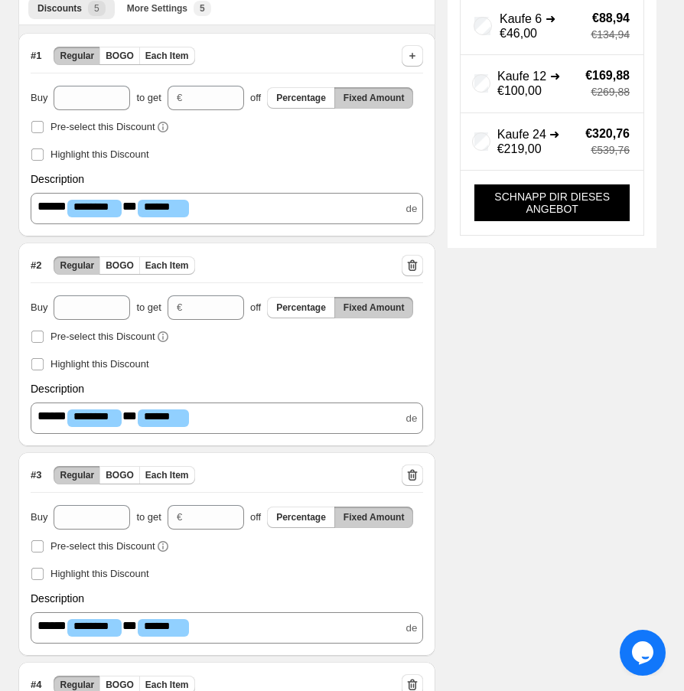
scroll to position [617, 0]
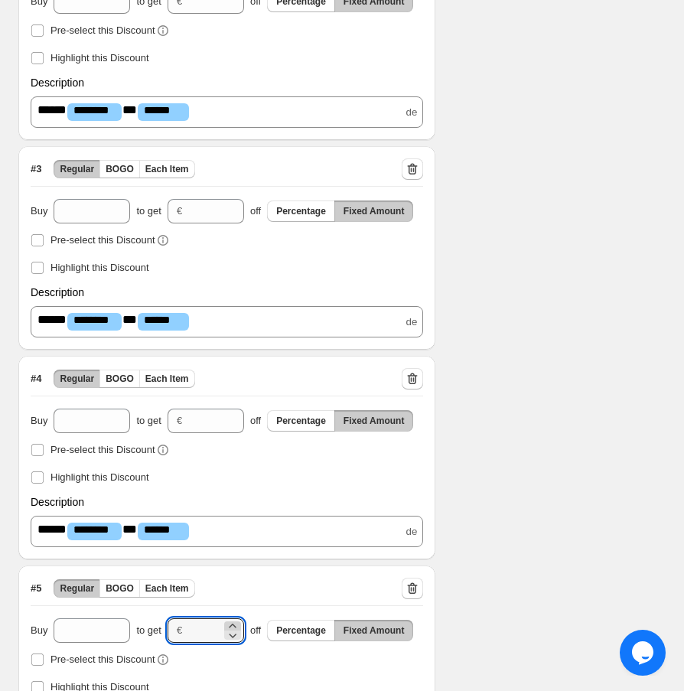
click at [237, 624] on icon at bounding box center [232, 625] width 15 height 15
type input "***"
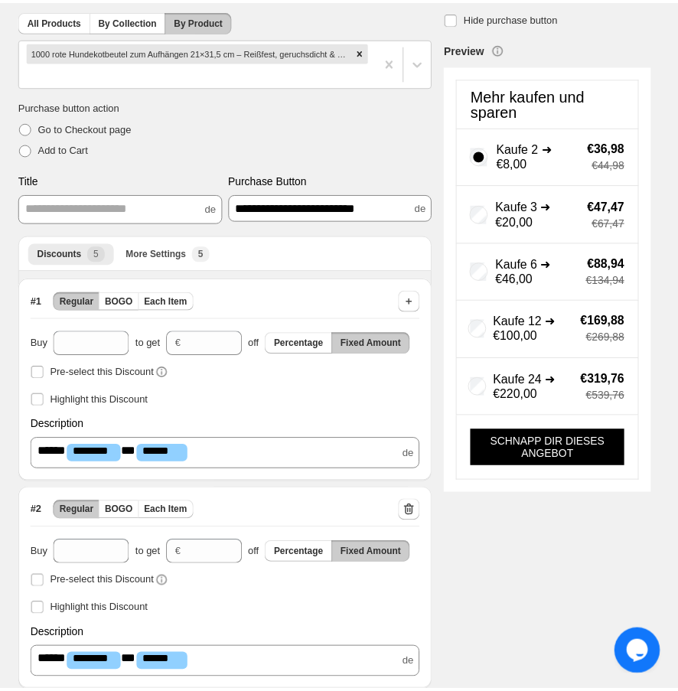
scroll to position [0, 0]
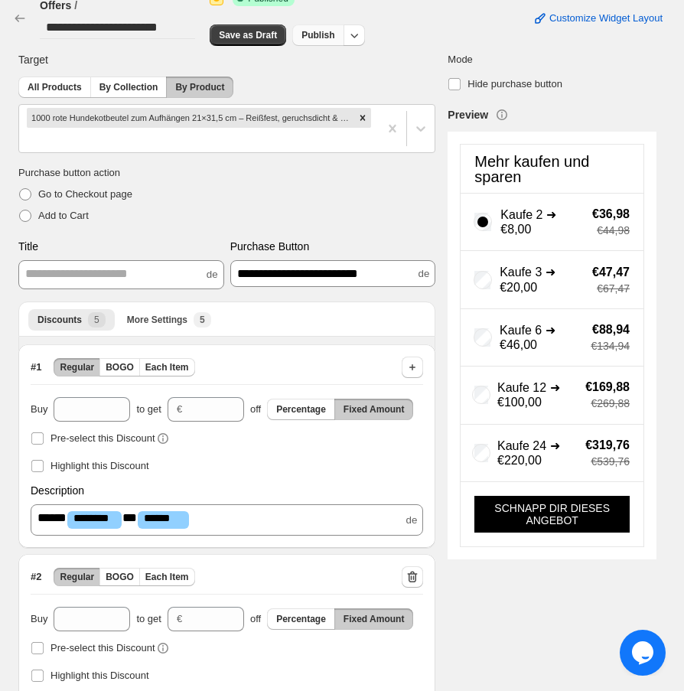
click at [331, 34] on span "Publish" at bounding box center [317, 35] width 33 height 12
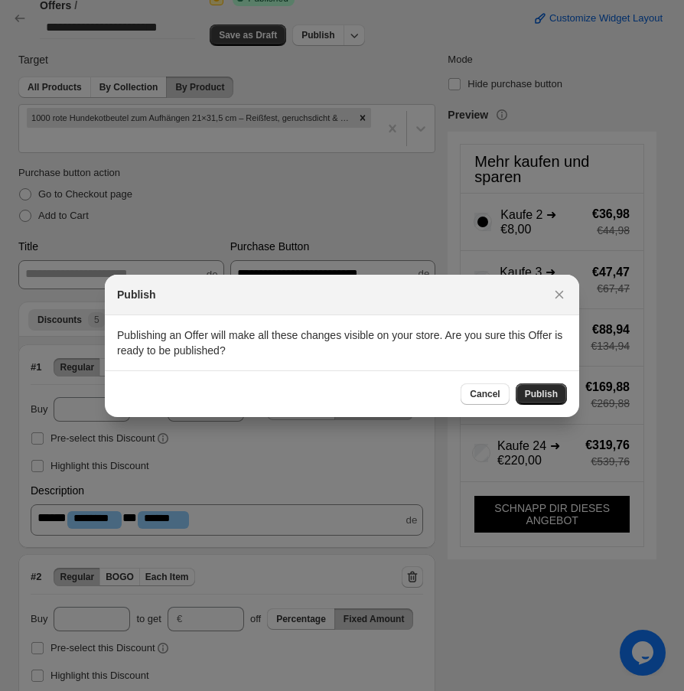
click at [542, 391] on span "Publish" at bounding box center [541, 394] width 33 height 12
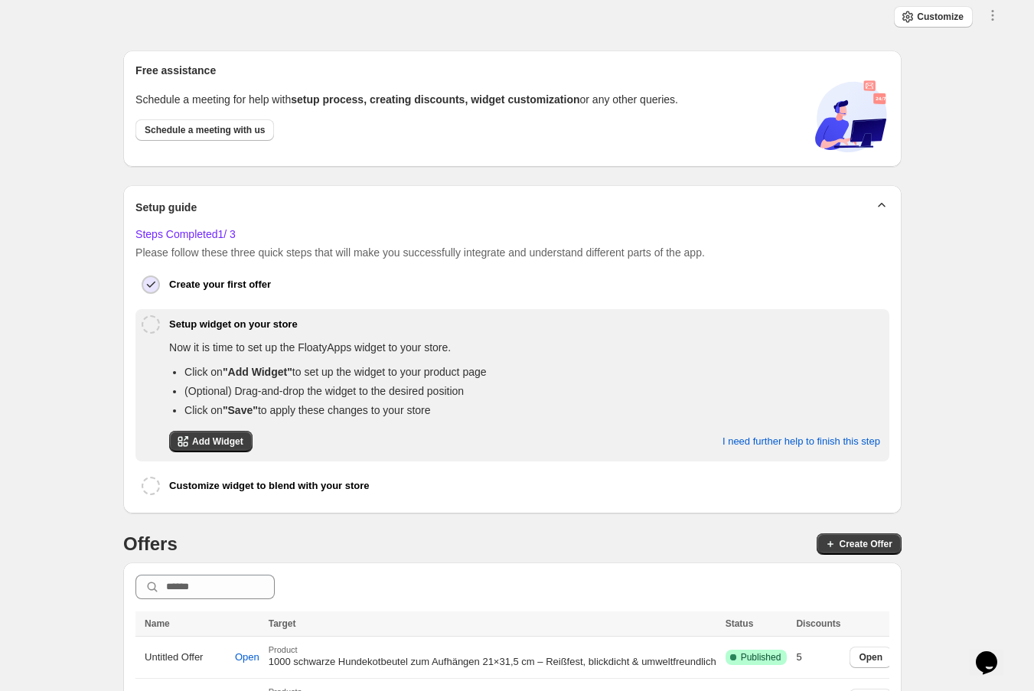
scroll to position [254, 0]
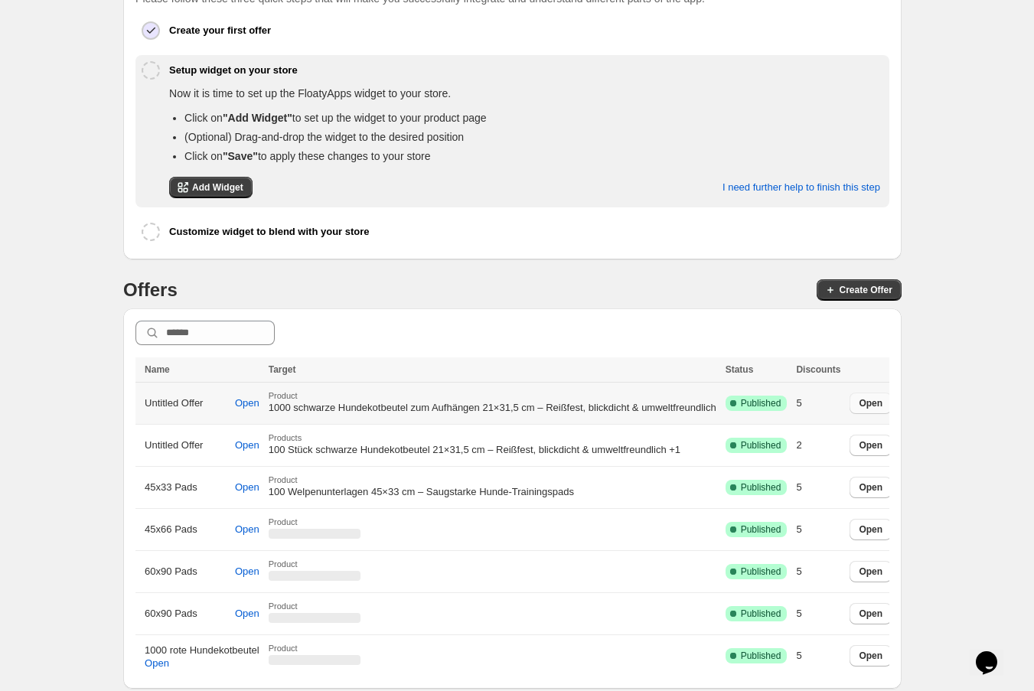
click at [867, 399] on span "Open" at bounding box center [870, 403] width 24 height 12
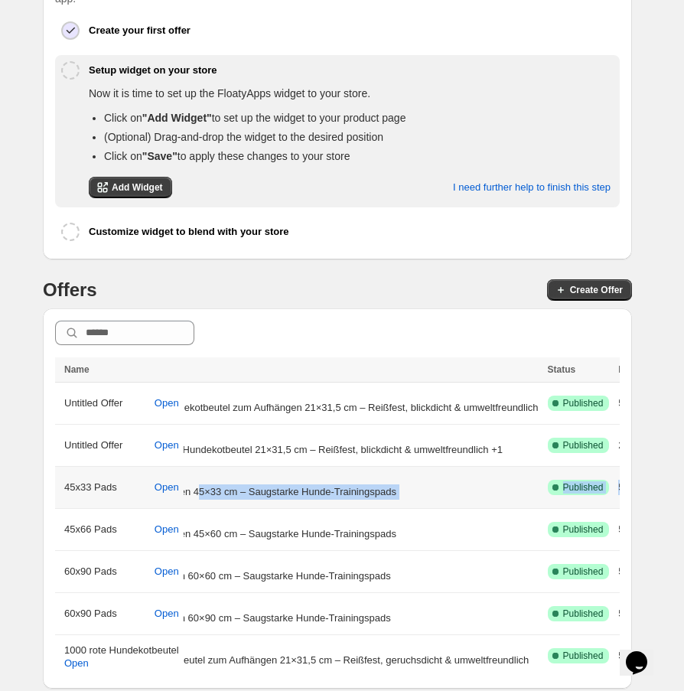
scroll to position [0, 226]
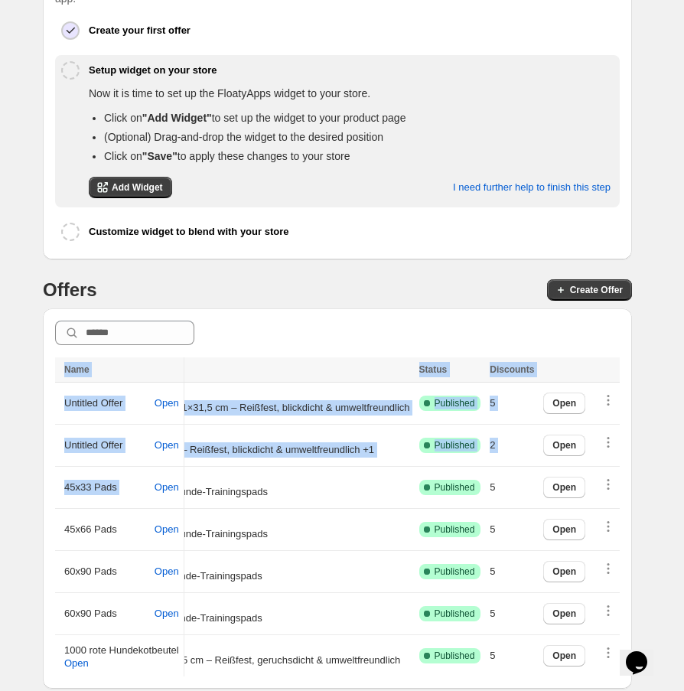
drag, startPoint x: 300, startPoint y: 492, endPoint x: 628, endPoint y: 490, distance: 328.2
click at [628, 490] on div "Name Name Target Status Discounts Name Target Status Discounts Untitled Offer O…" at bounding box center [337, 498] width 589 height 380
click at [632, 493] on div "Name Name Target Status Discounts Name Target Status Discounts Untitled Offer O…" at bounding box center [337, 498] width 589 height 380
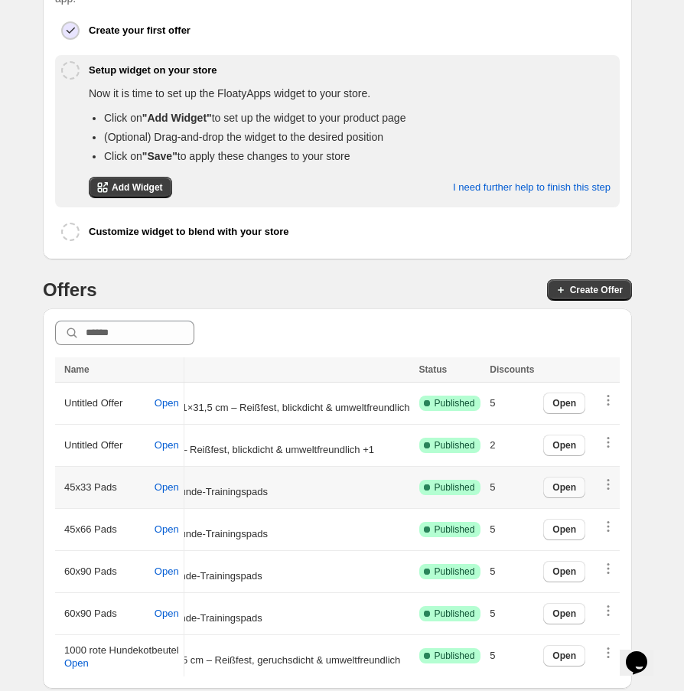
click at [569, 483] on span "Open" at bounding box center [564, 487] width 24 height 12
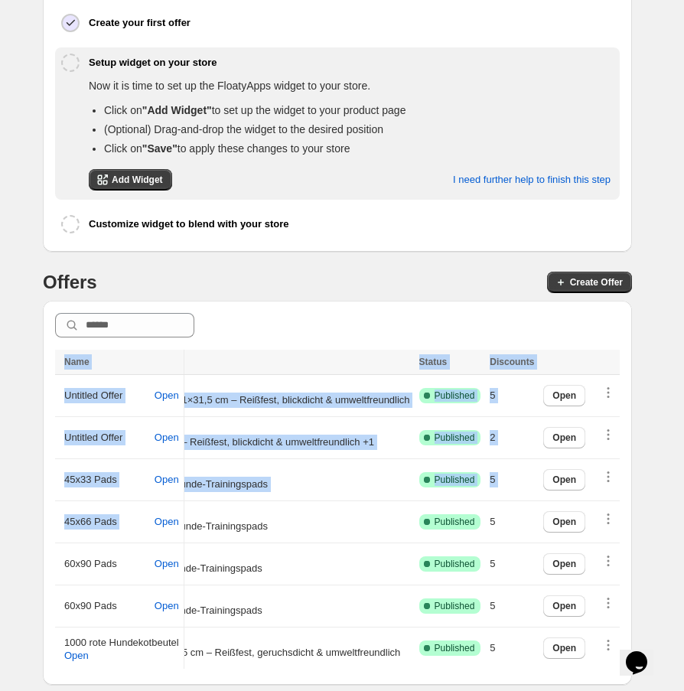
scroll to position [0, 226]
drag, startPoint x: 381, startPoint y: 529, endPoint x: 692, endPoint y: 517, distance: 311.6
click at [684, 414] on html "Skip to content Customize Save Close All discounts can be combined with: Produc…" at bounding box center [342, 68] width 684 height 691
click at [572, 516] on span "Open" at bounding box center [564, 522] width 24 height 12
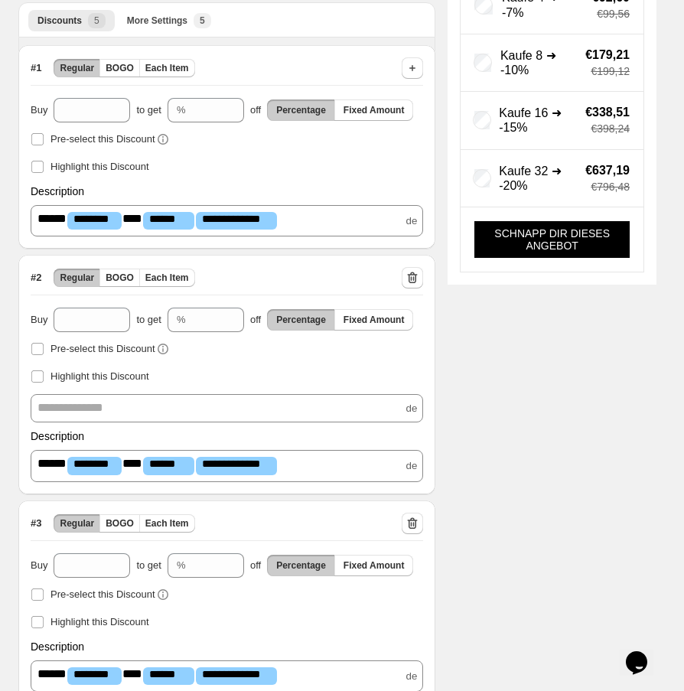
scroll to position [34, 0]
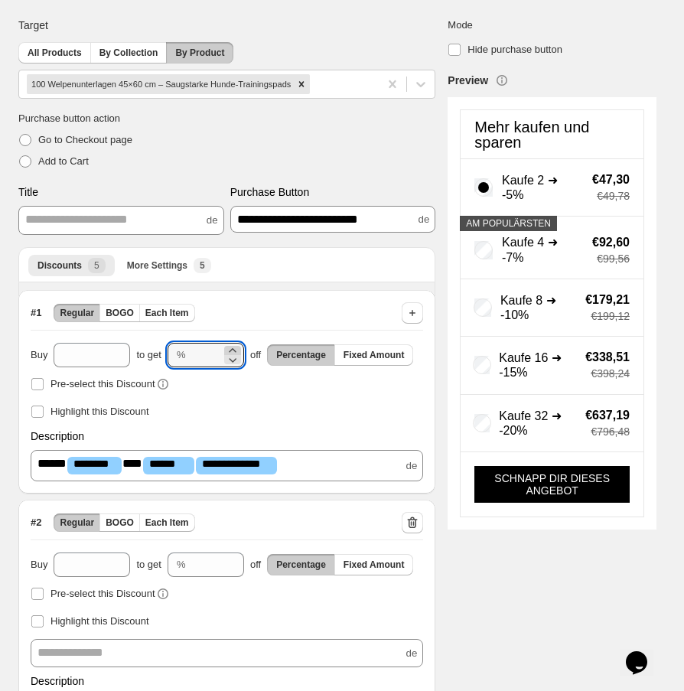
click at [234, 349] on icon at bounding box center [232, 350] width 15 height 15
click at [234, 346] on icon at bounding box center [232, 350] width 15 height 15
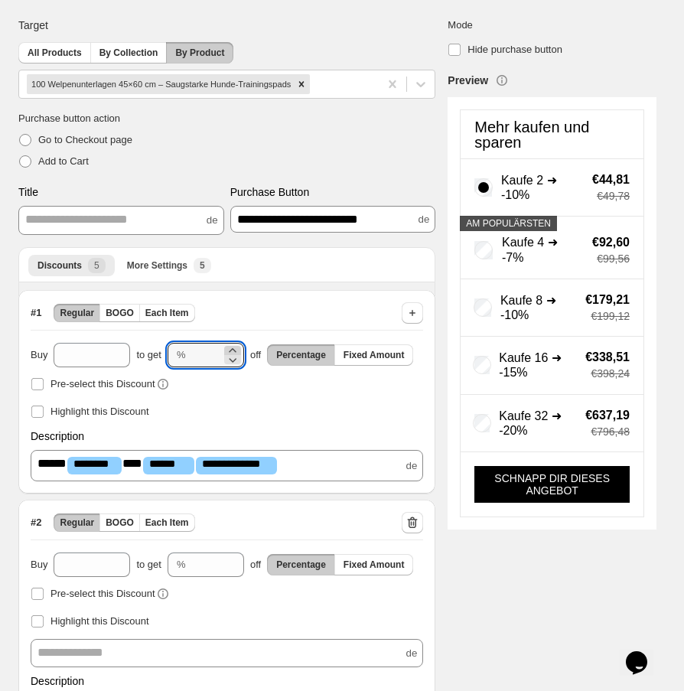
click at [234, 346] on icon at bounding box center [232, 350] width 15 height 15
click at [236, 360] on icon at bounding box center [232, 359] width 15 height 15
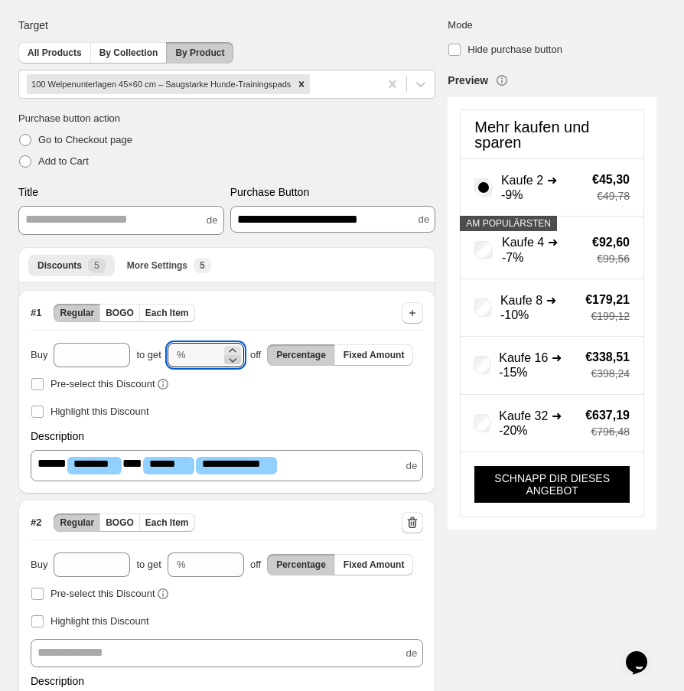
click at [236, 360] on icon at bounding box center [232, 359] width 15 height 15
click at [282, 390] on div "Pre-select this Discount" at bounding box center [227, 383] width 392 height 21
click at [232, 360] on icon at bounding box center [233, 360] width 8 height 5
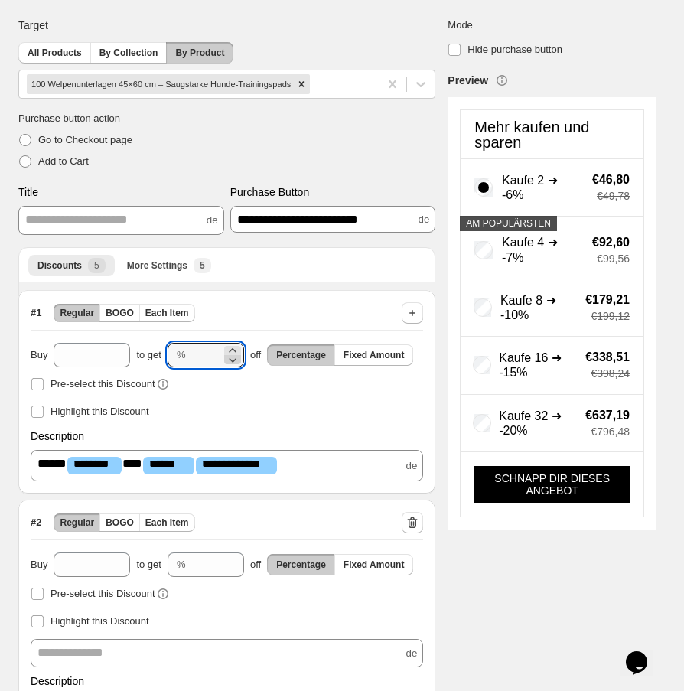
type input "*"
